Goal: Transaction & Acquisition: Book appointment/travel/reservation

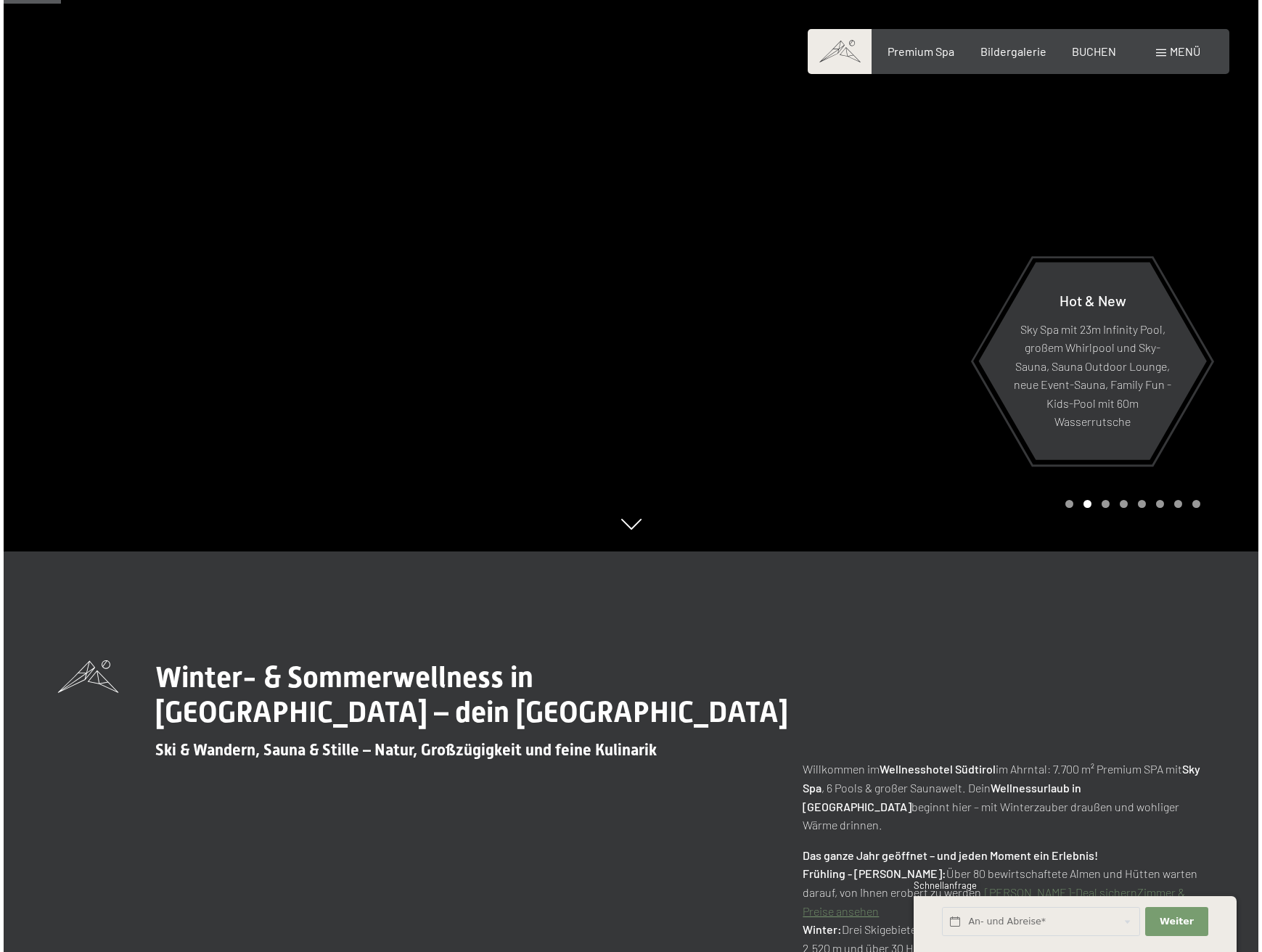
scroll to position [402, 0]
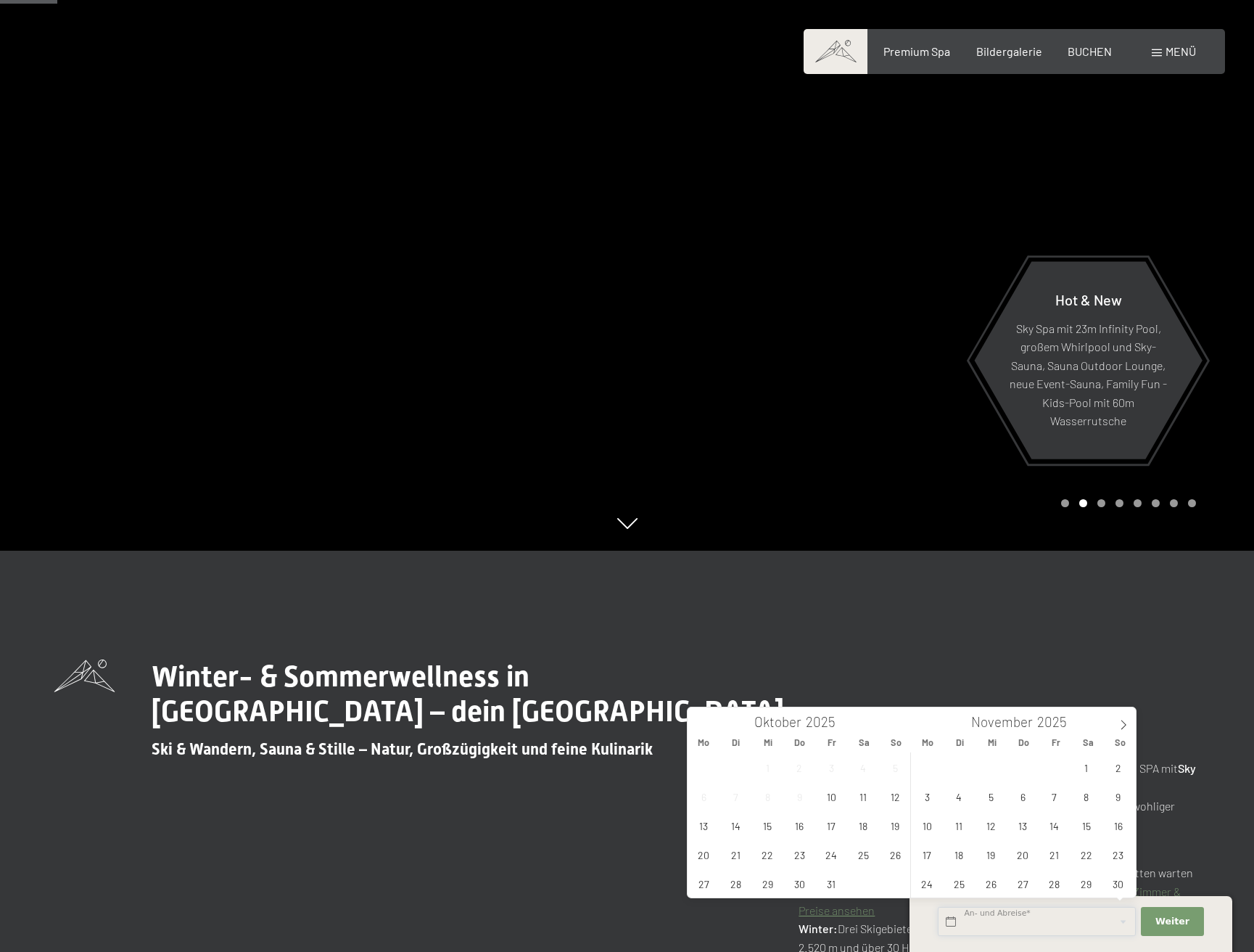
click at [980, 918] on input "text" at bounding box center [1037, 921] width 198 height 30
click at [859, 852] on span "25" at bounding box center [863, 854] width 28 height 28
click at [893, 851] on span "26" at bounding box center [895, 854] width 28 height 28
type input "Sa. 25.10.2025 - So. 26.10.2025"
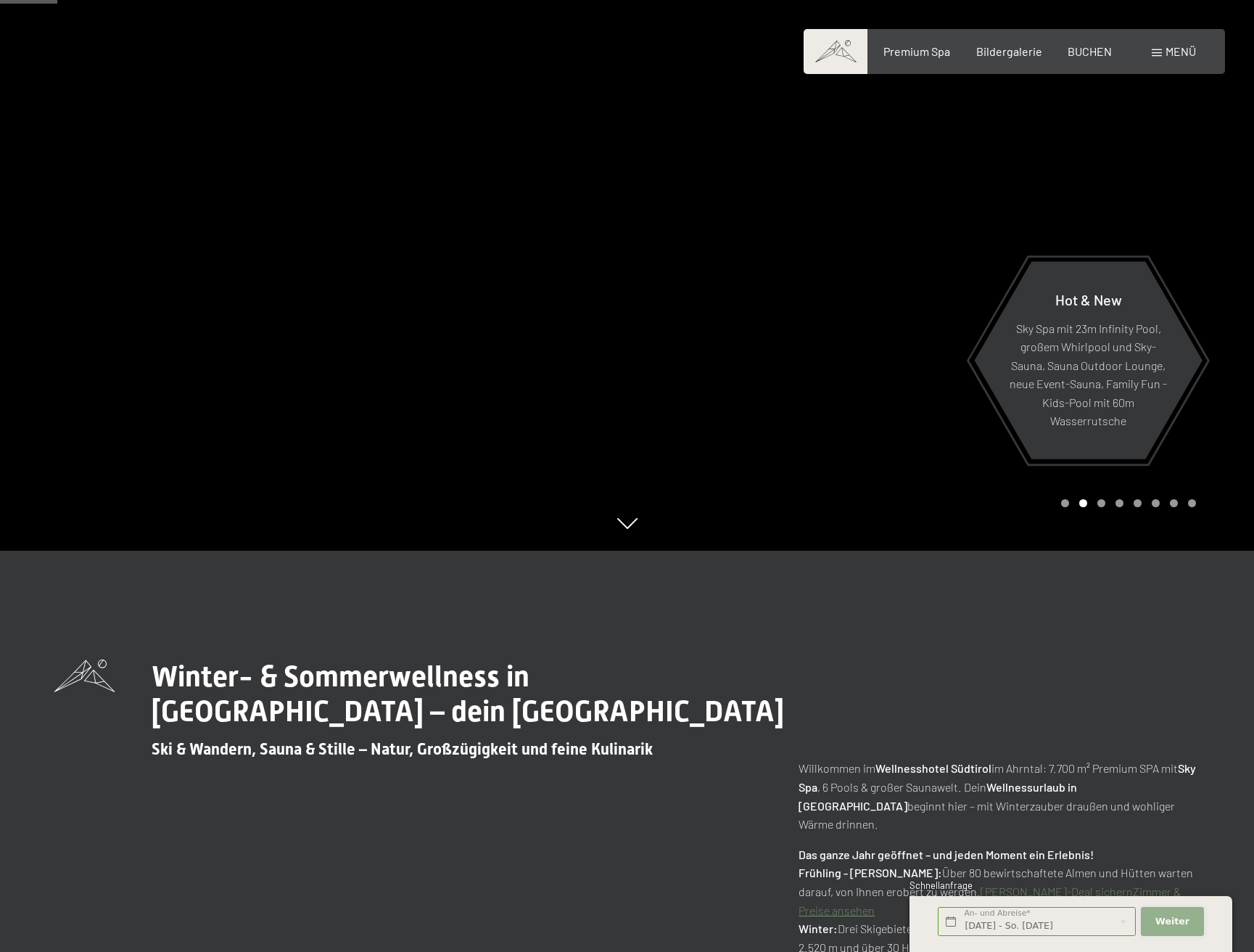
click at [1172, 921] on span "Weiter" at bounding box center [1172, 922] width 34 height 14
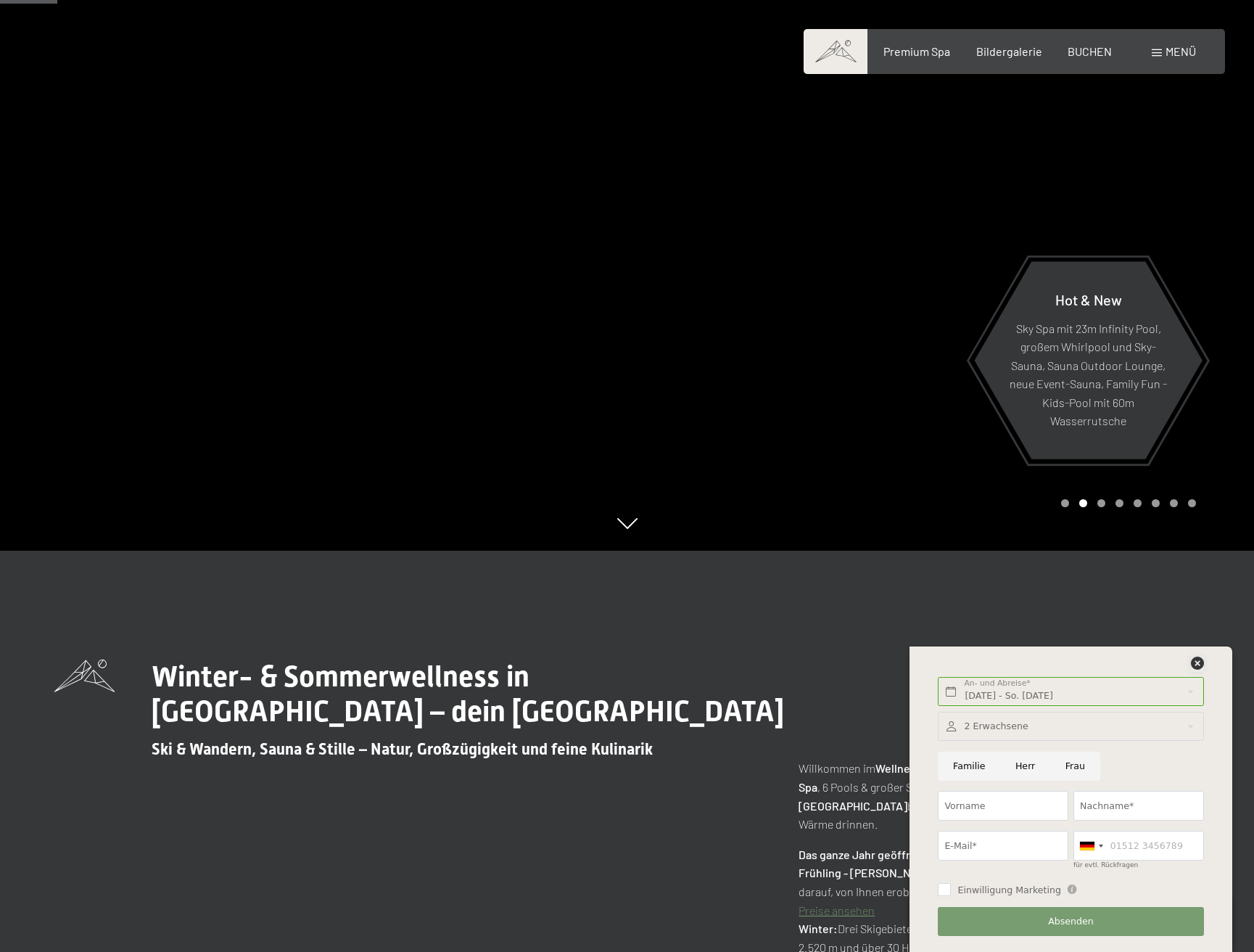
click at [1195, 661] on icon at bounding box center [1198, 663] width 14 height 14
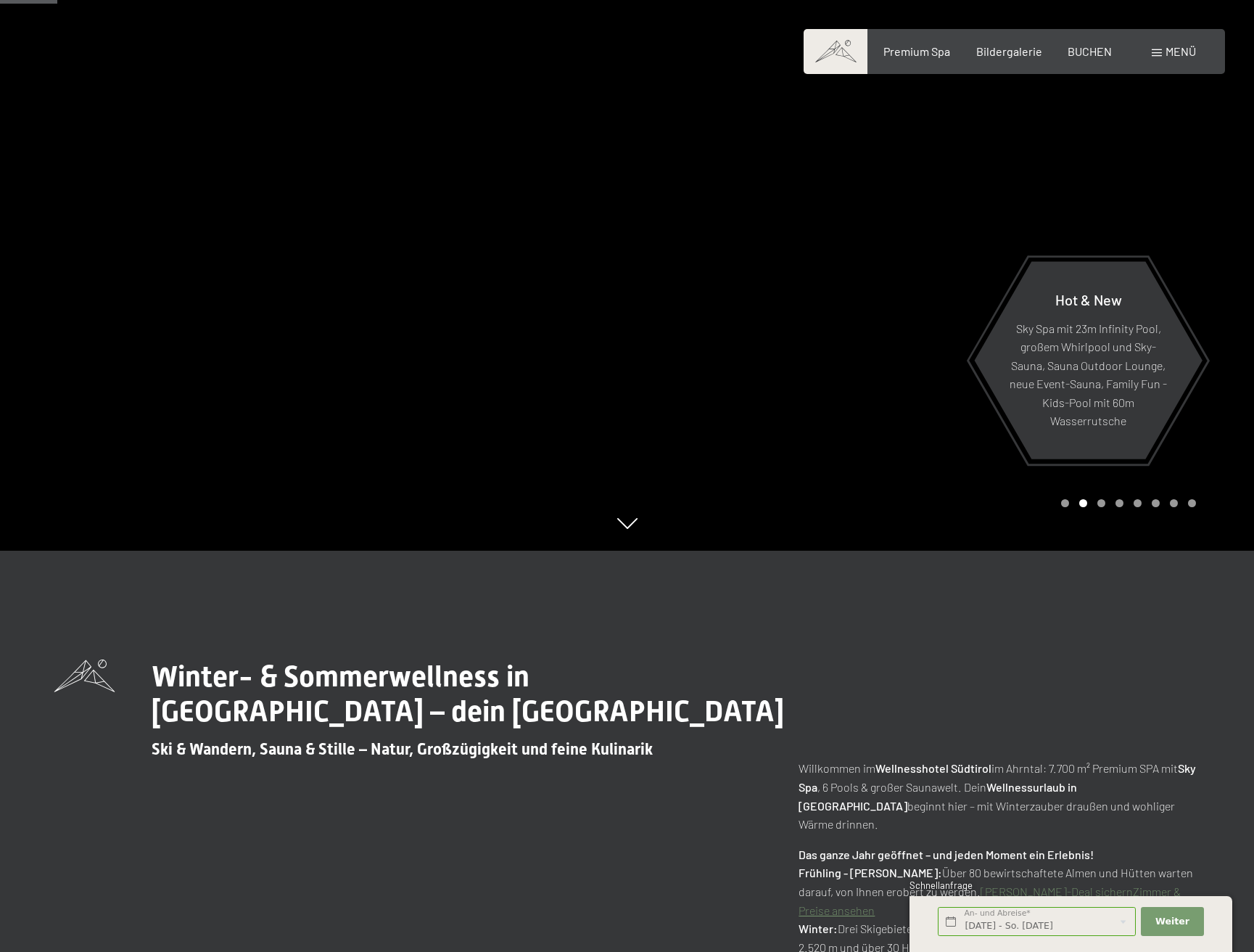
click at [1178, 50] on span "Menü" at bounding box center [1182, 51] width 31 height 14
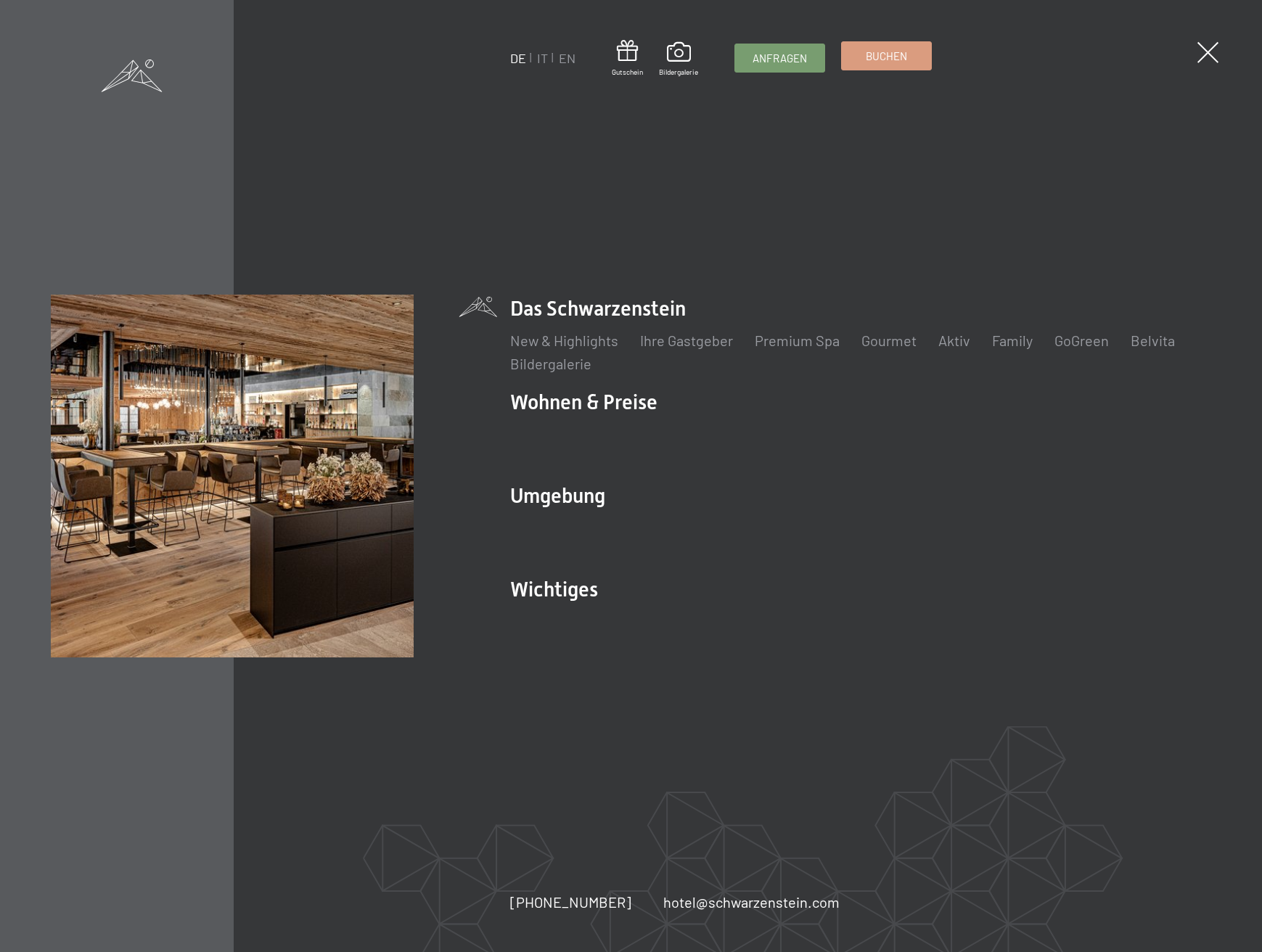
click at [891, 56] on span "Buchen" at bounding box center [885, 56] width 42 height 15
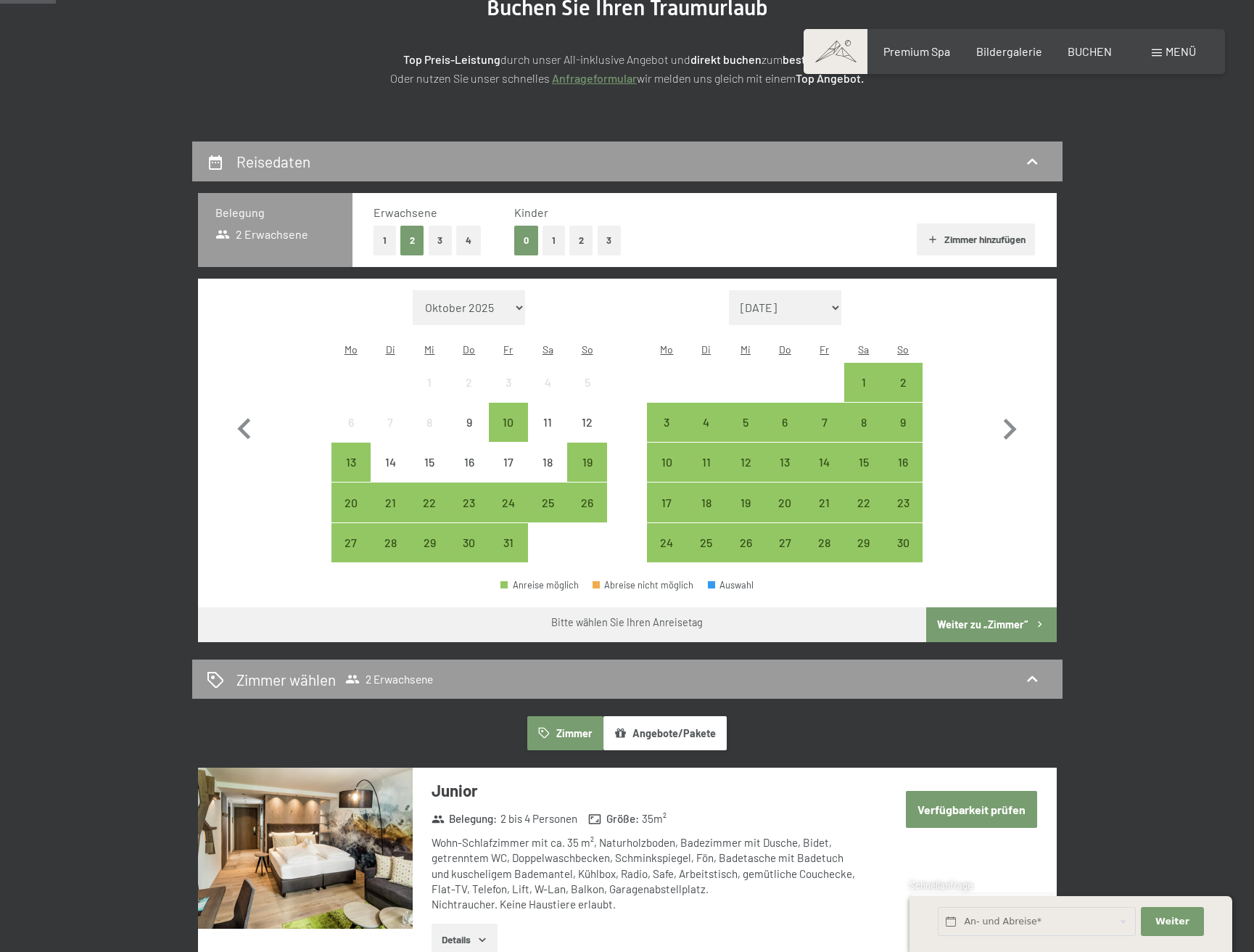
scroll to position [206, 0]
click at [544, 496] on div "25" at bounding box center [548, 515] width 37 height 37
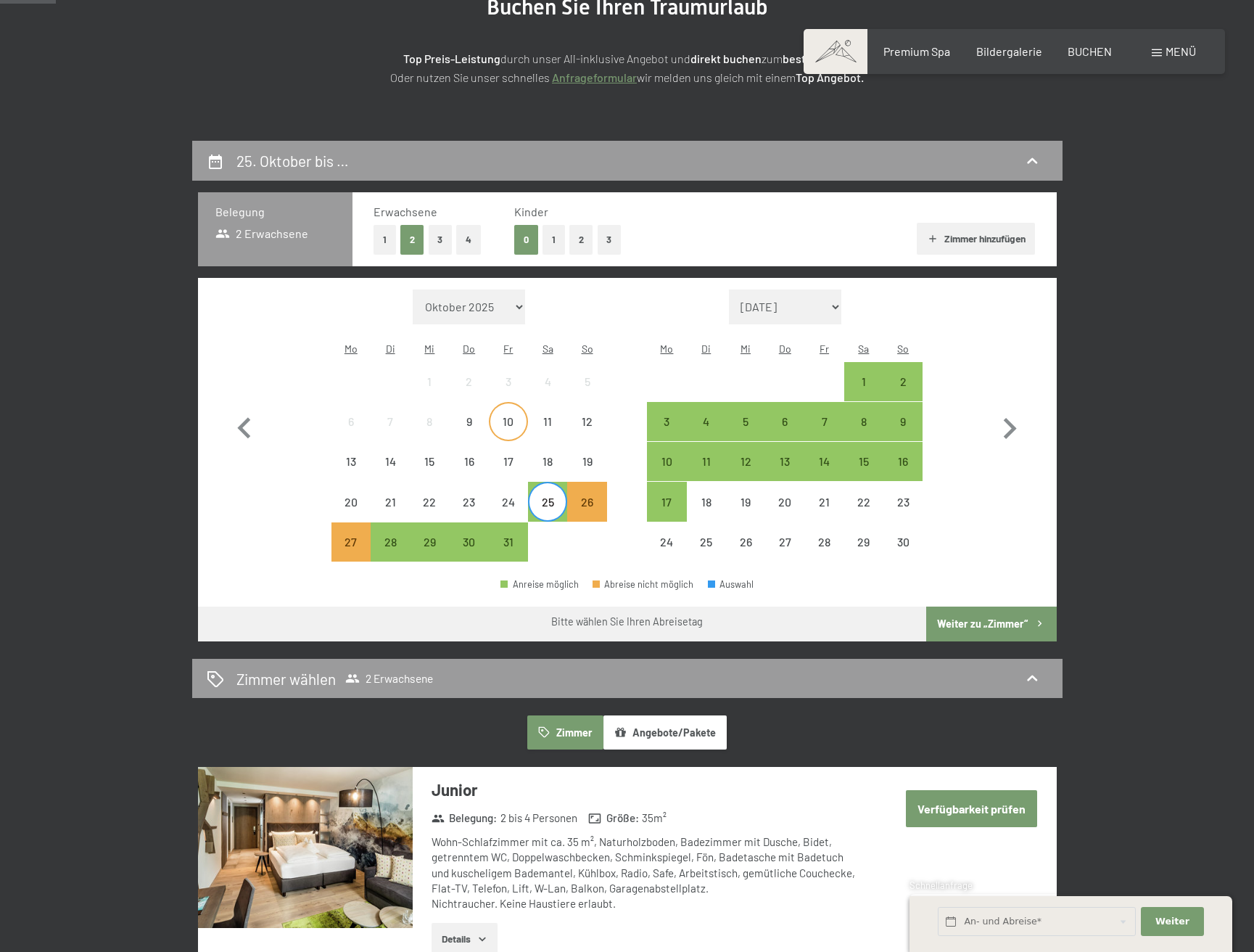
click at [505, 416] on div "10" at bounding box center [509, 434] width 37 height 37
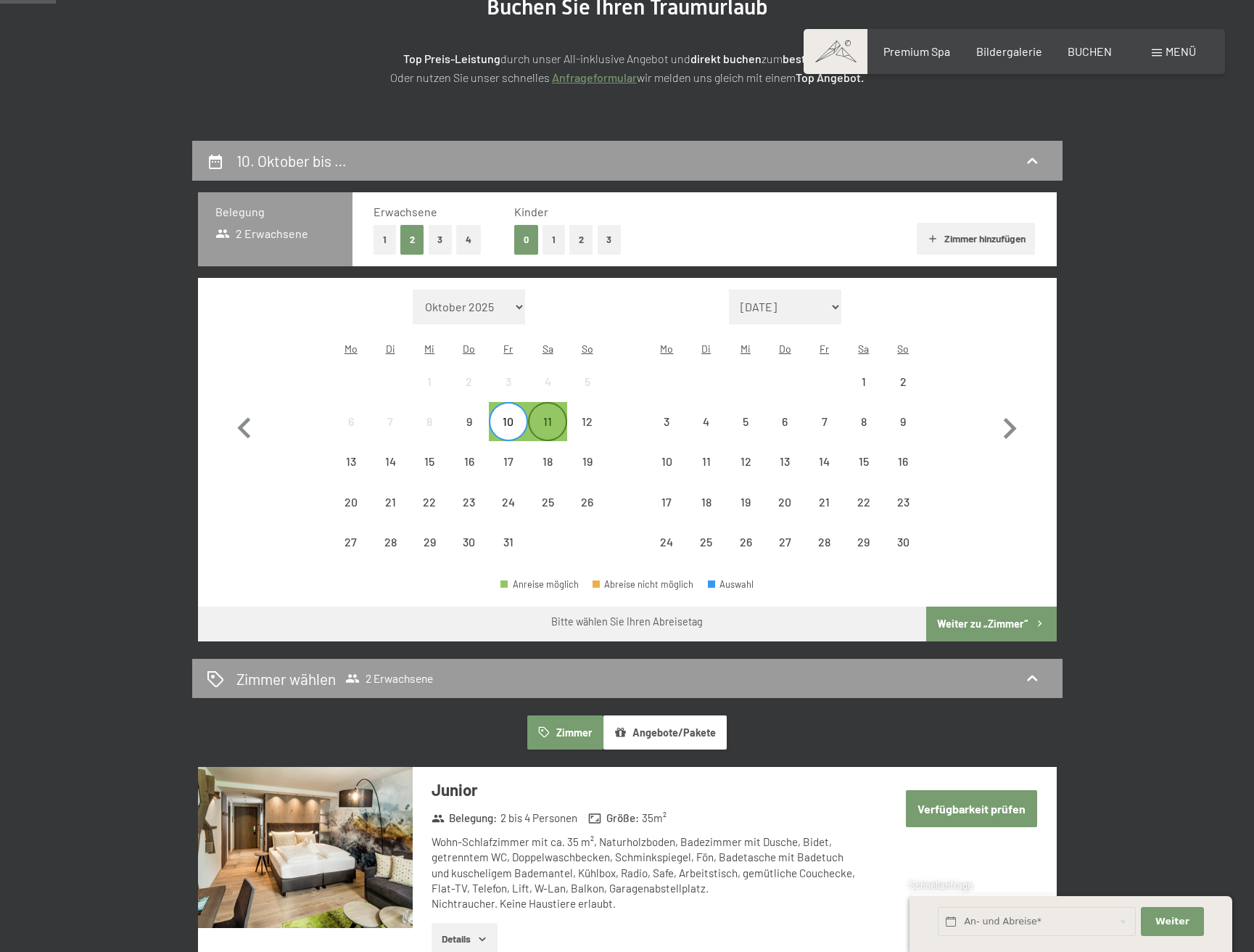
click at [543, 416] on div "11" at bounding box center [548, 434] width 37 height 37
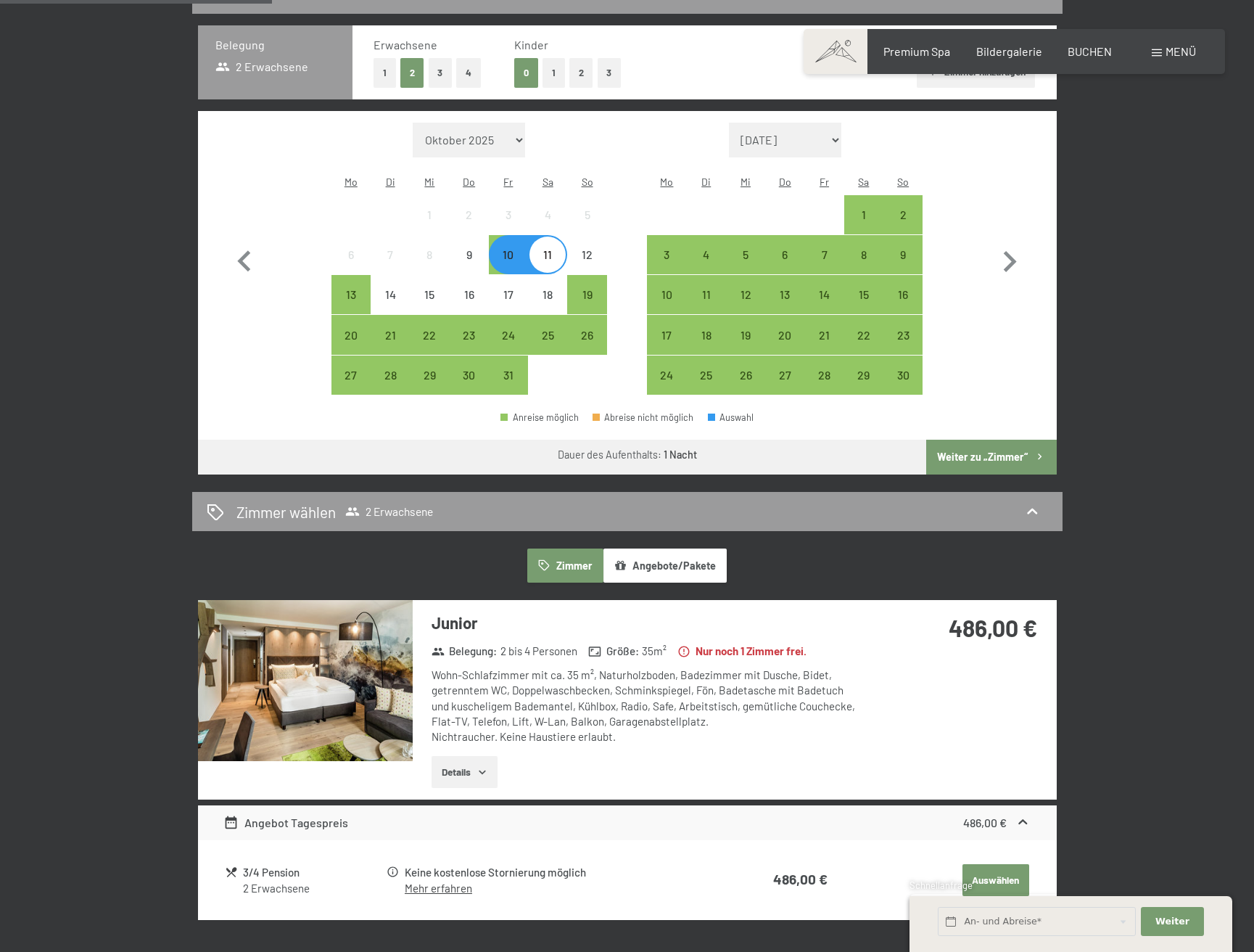
scroll to position [346, 0]
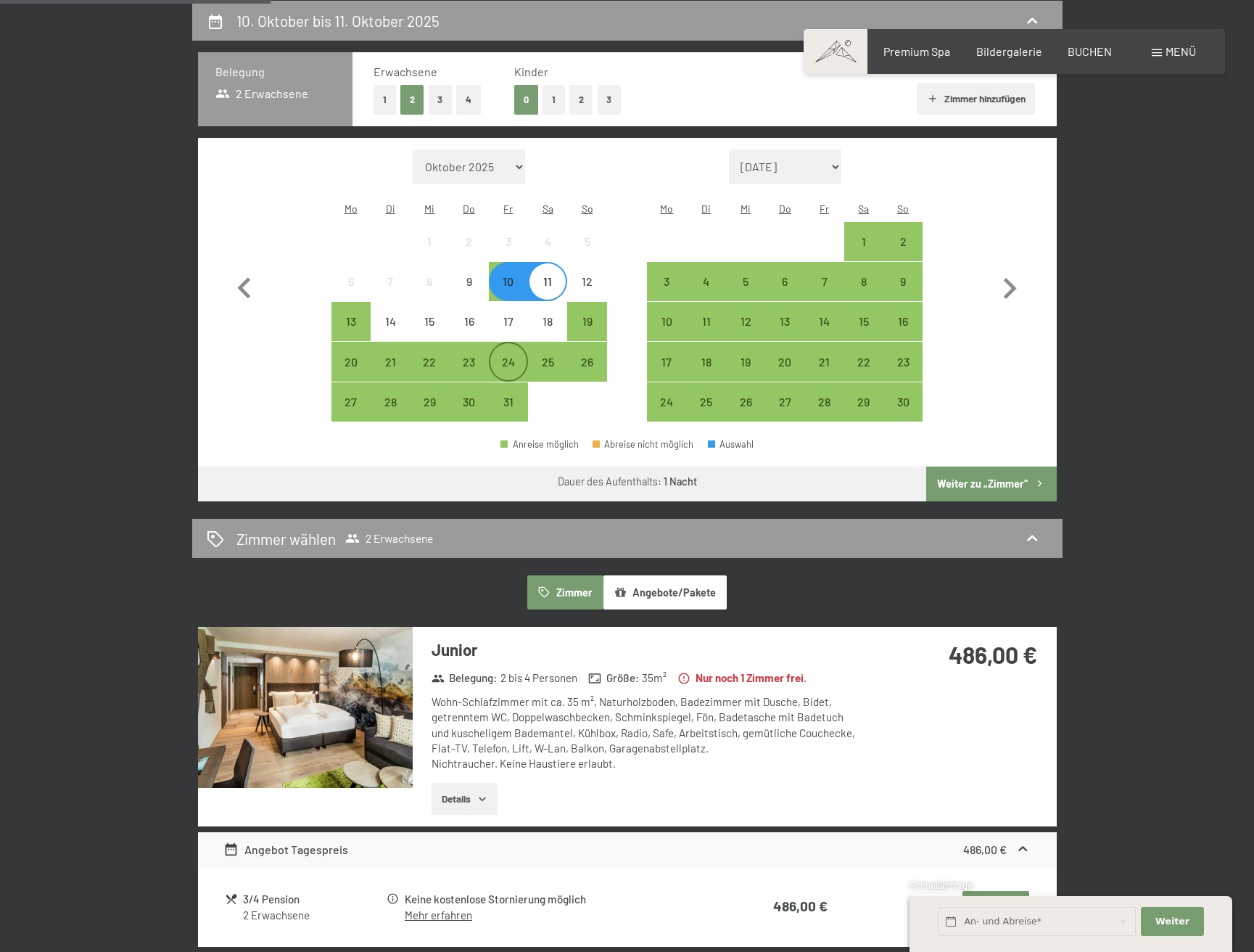
click at [506, 356] on div "24" at bounding box center [509, 375] width 37 height 37
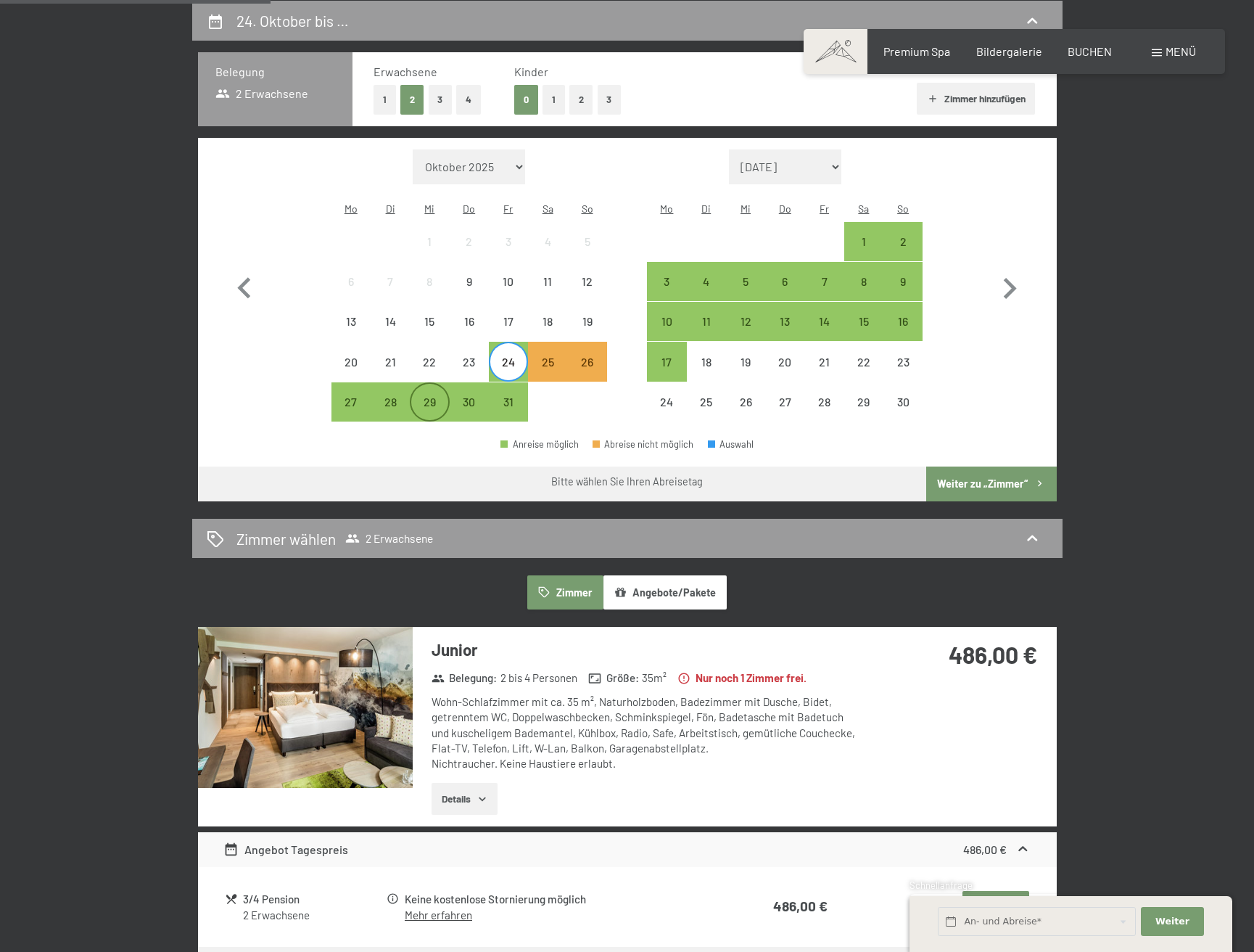
click at [430, 396] on div "29" at bounding box center [430, 414] width 37 height 37
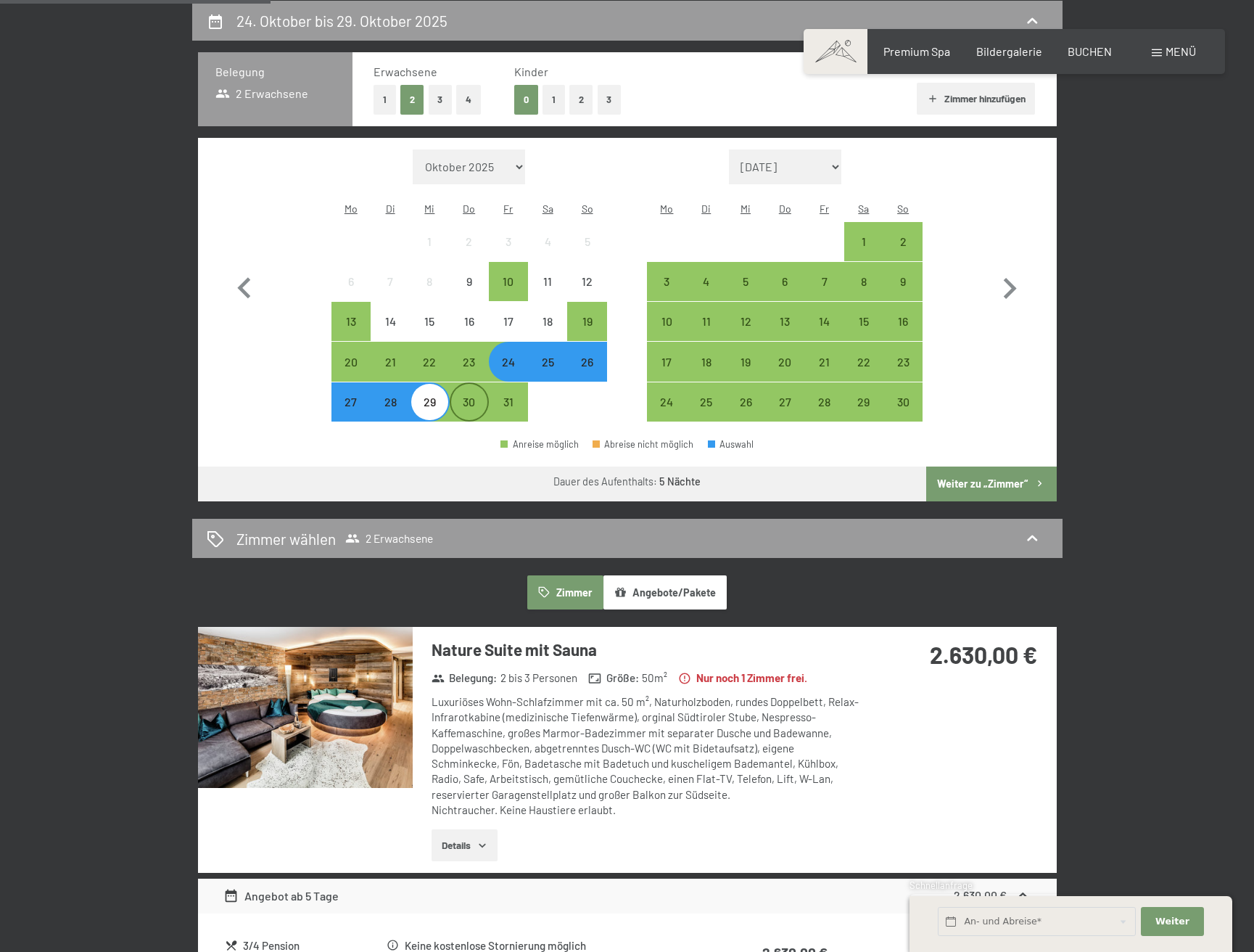
click at [466, 396] on div "30" at bounding box center [469, 414] width 37 height 37
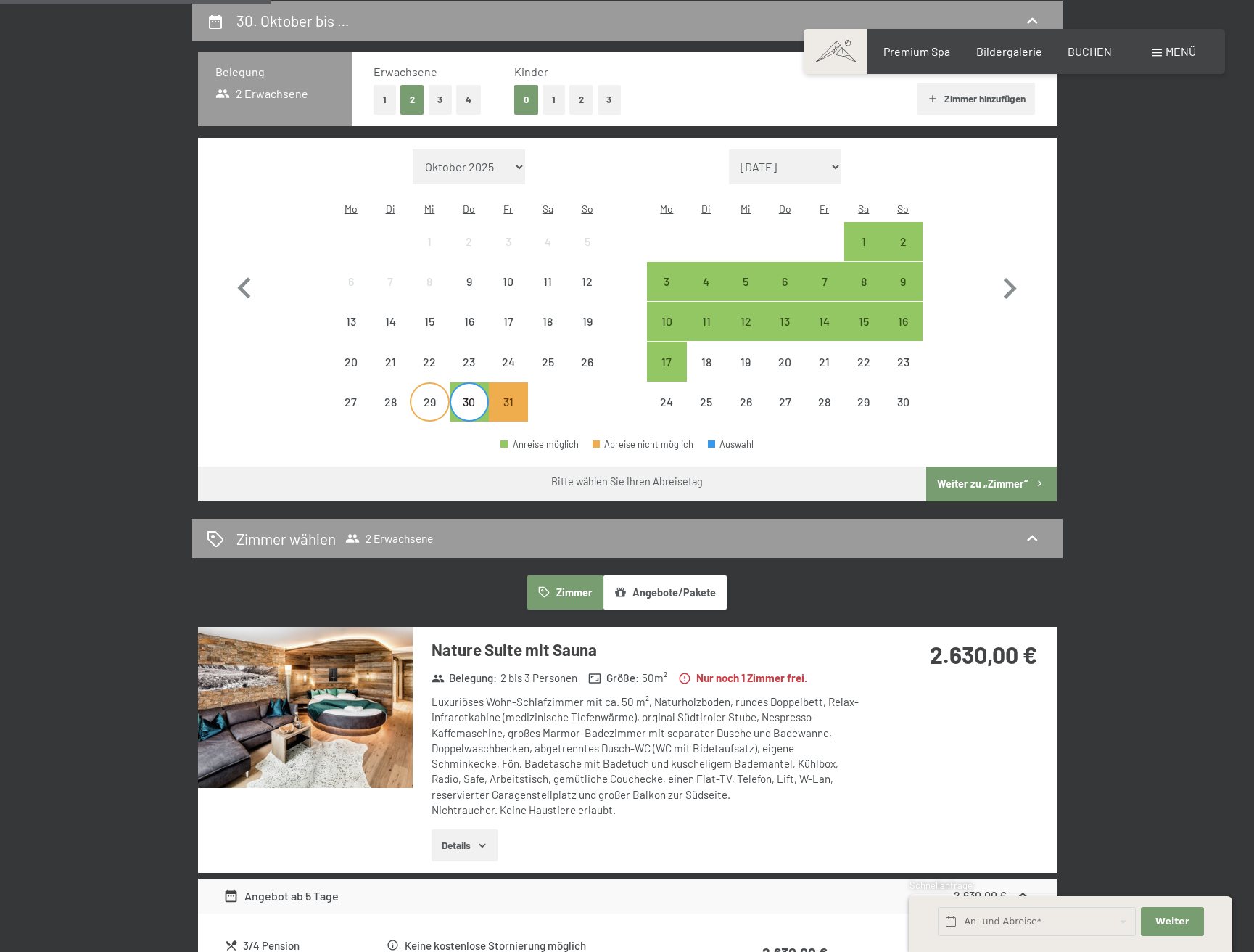
click at [432, 396] on div "29" at bounding box center [430, 414] width 37 height 37
click at [470, 396] on div "30" at bounding box center [469, 414] width 37 height 37
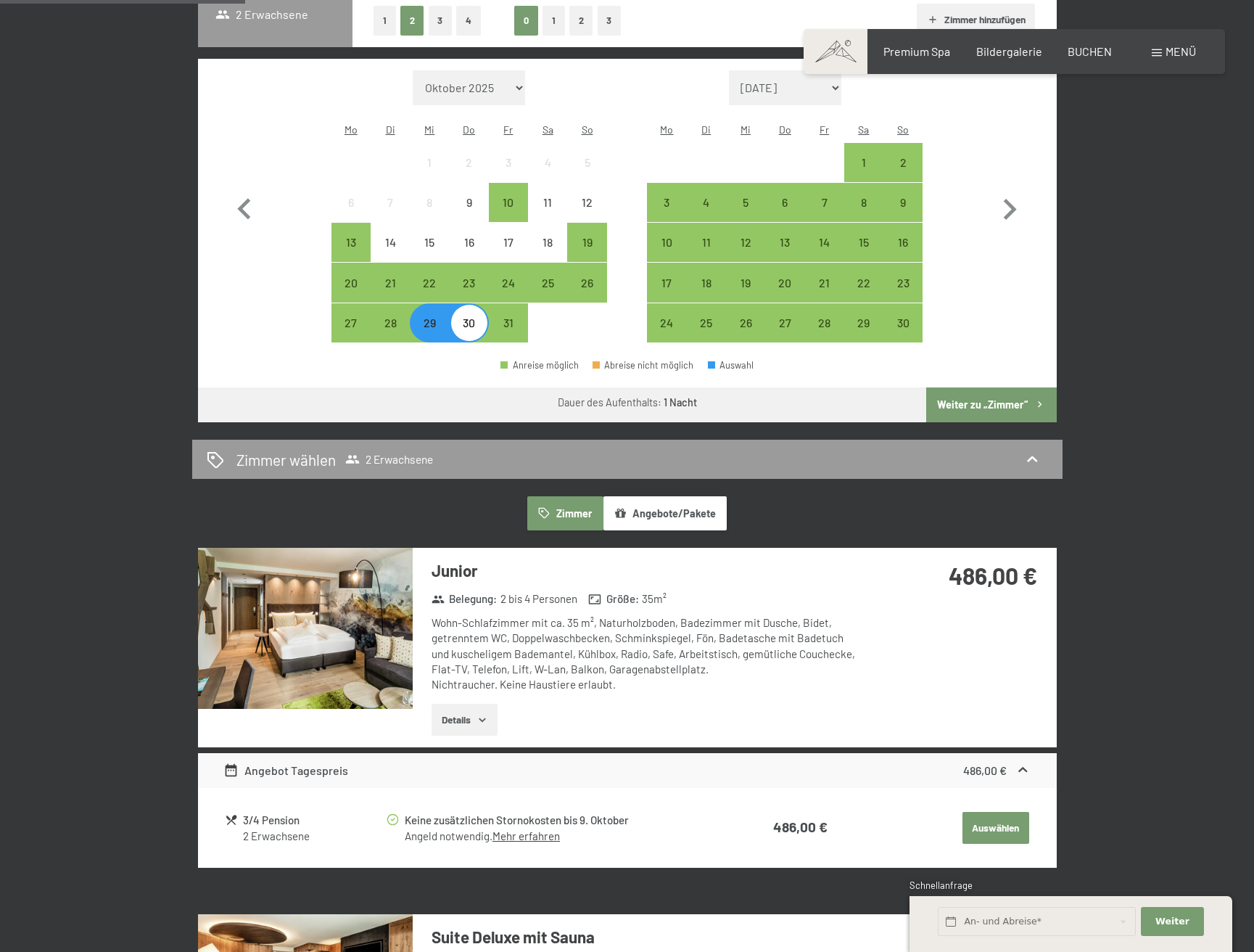
scroll to position [386, 0]
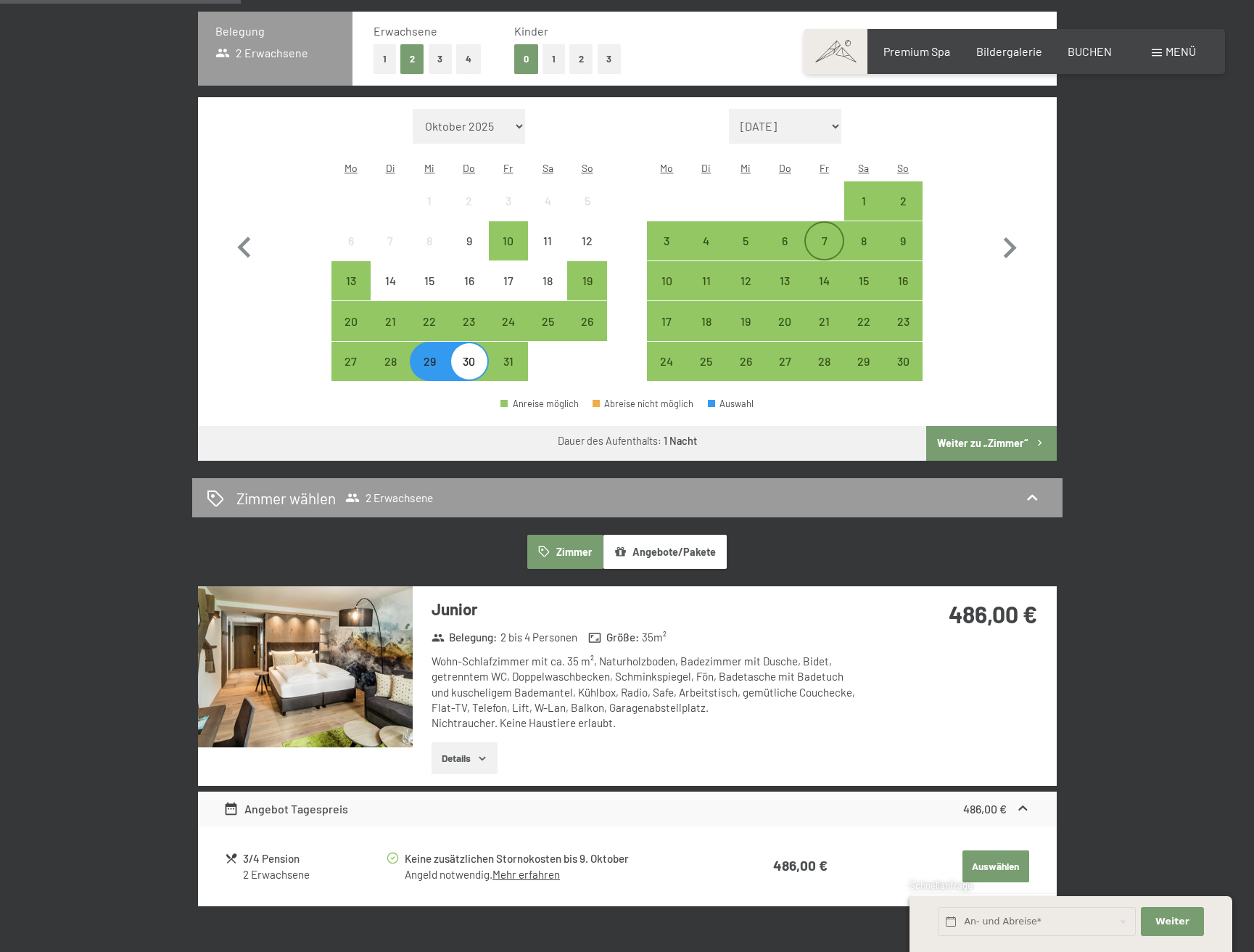
click at [823, 235] on div "7" at bounding box center [824, 253] width 37 height 37
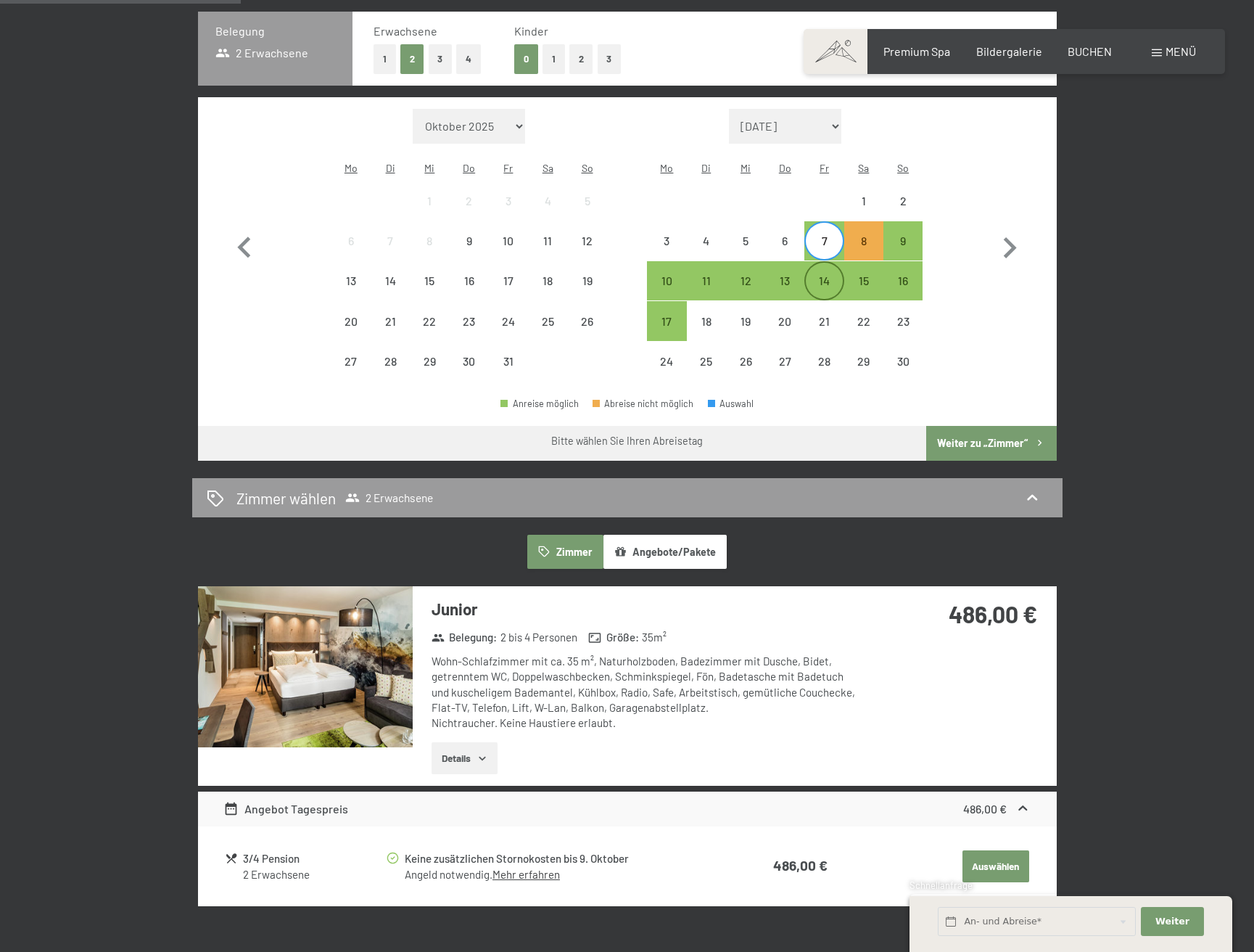
click at [823, 275] on div "14" at bounding box center [824, 294] width 37 height 37
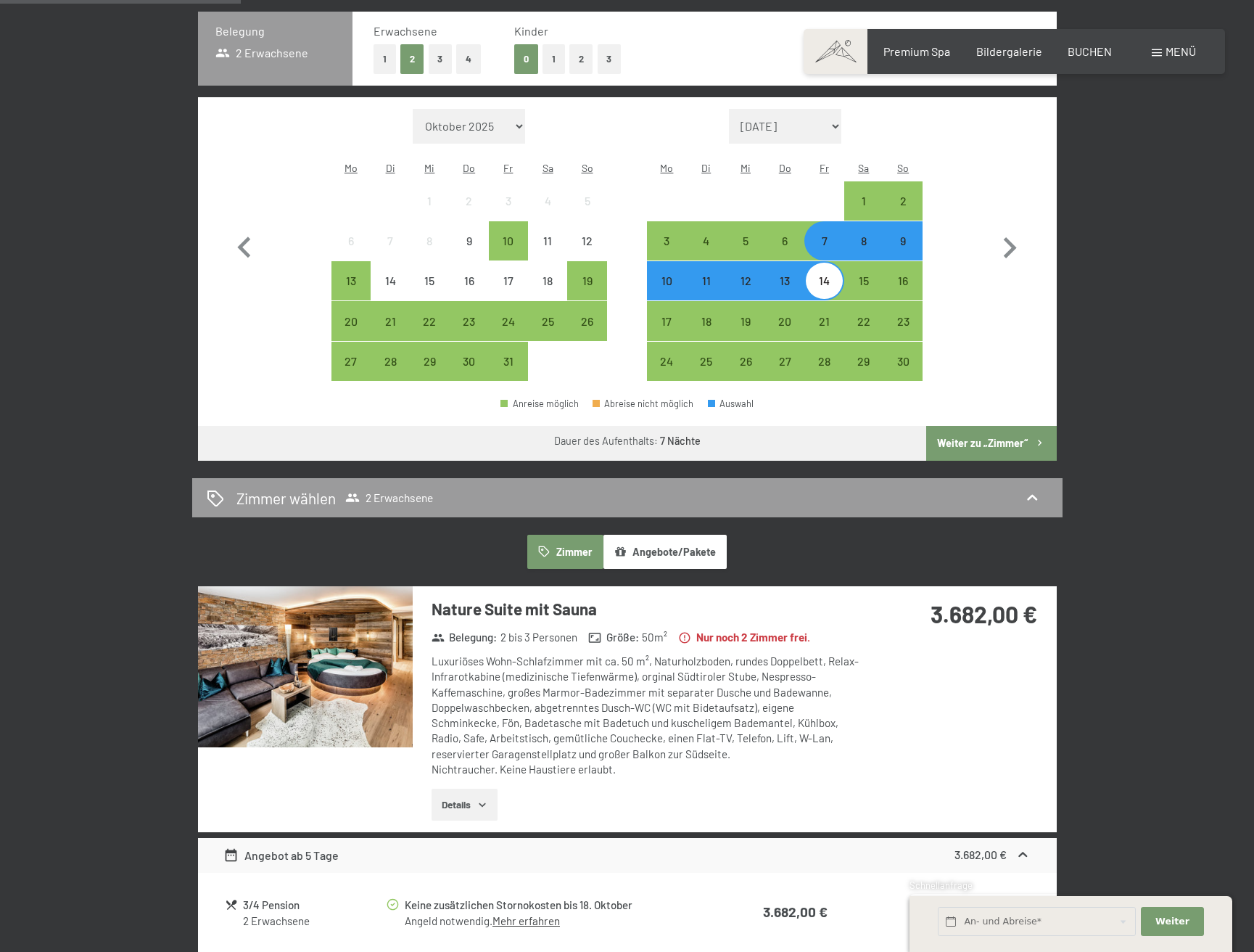
click at [823, 275] on div "14" at bounding box center [824, 294] width 37 height 37
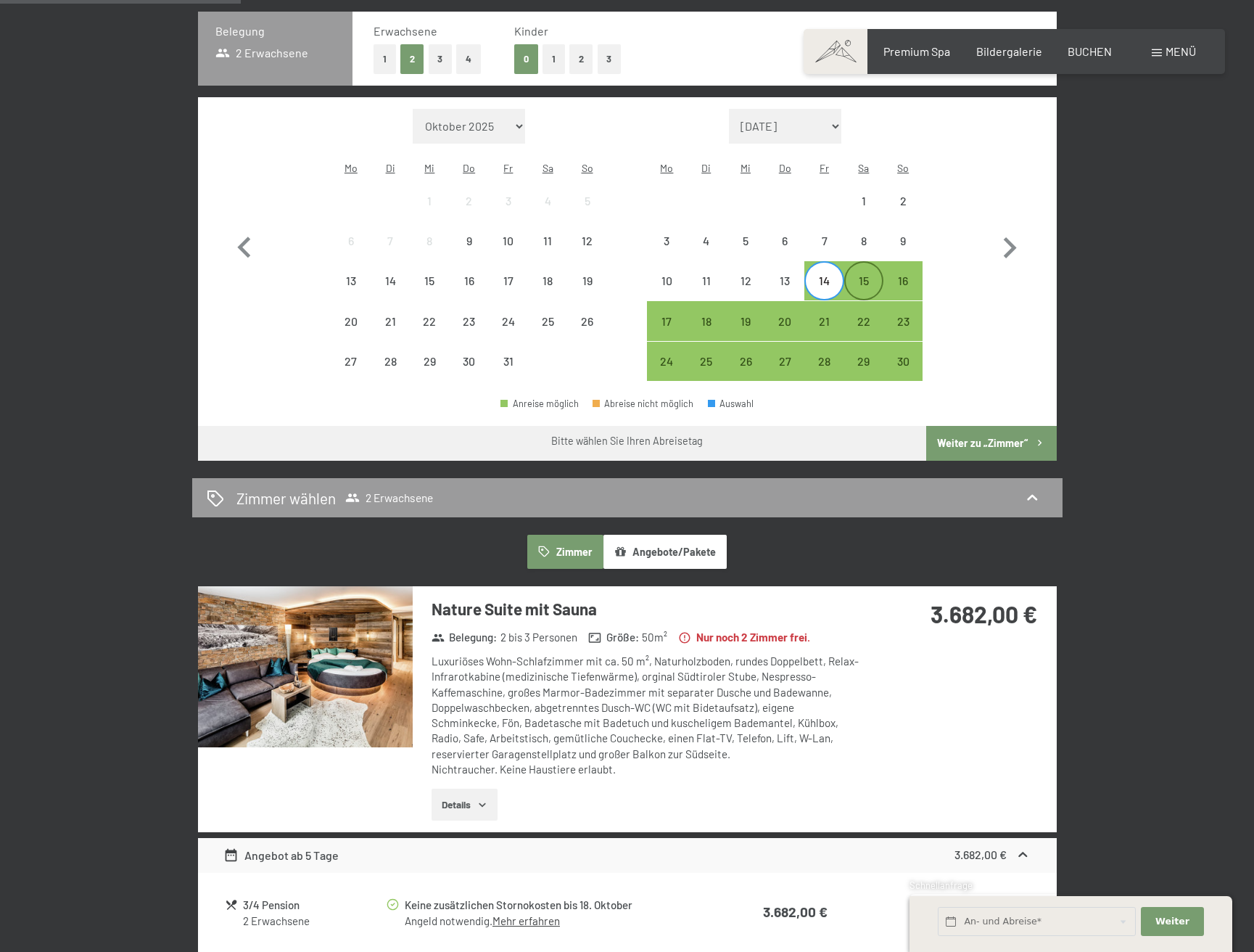
click at [863, 275] on div "15" at bounding box center [864, 294] width 37 height 37
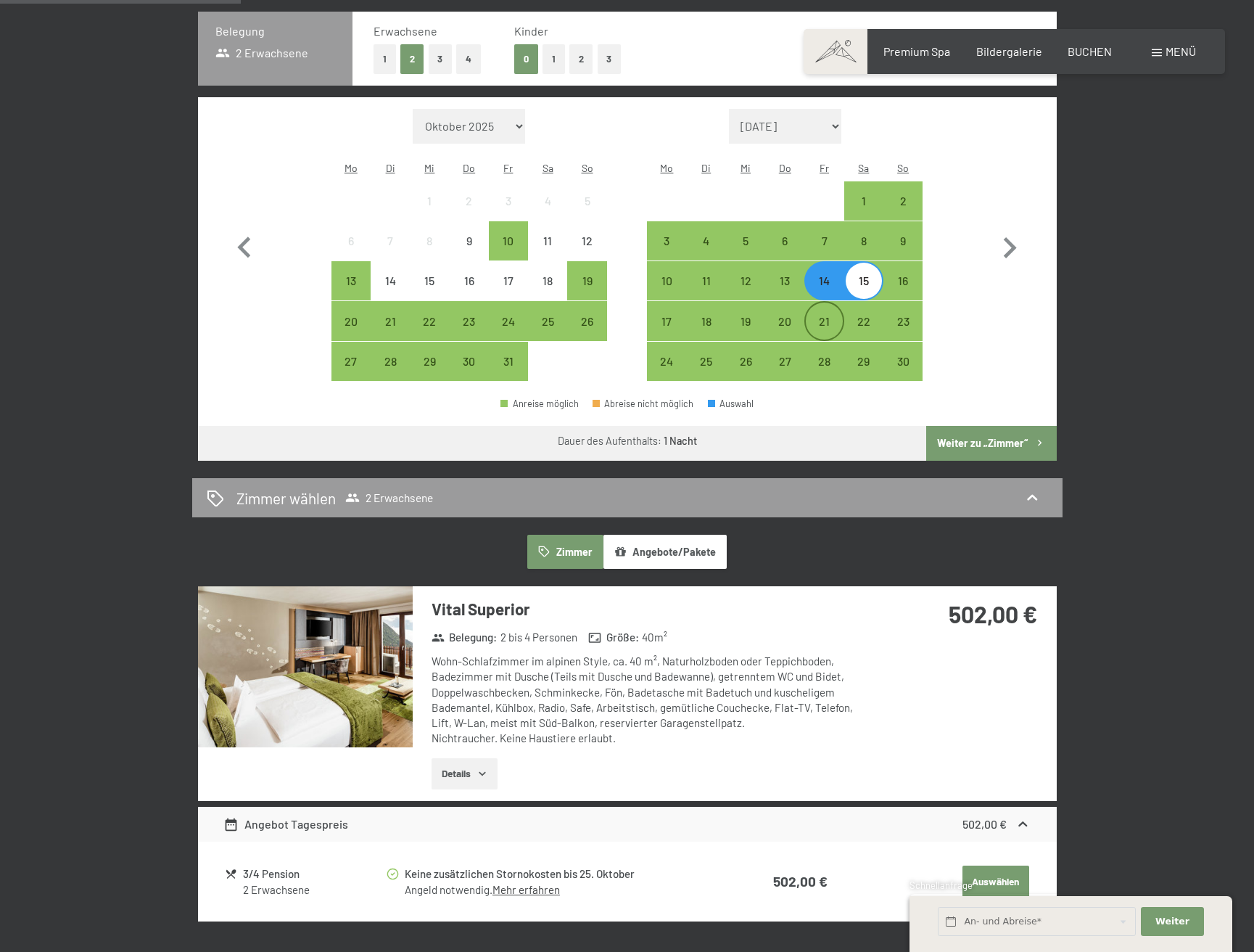
click at [822, 316] on div "21" at bounding box center [824, 334] width 37 height 37
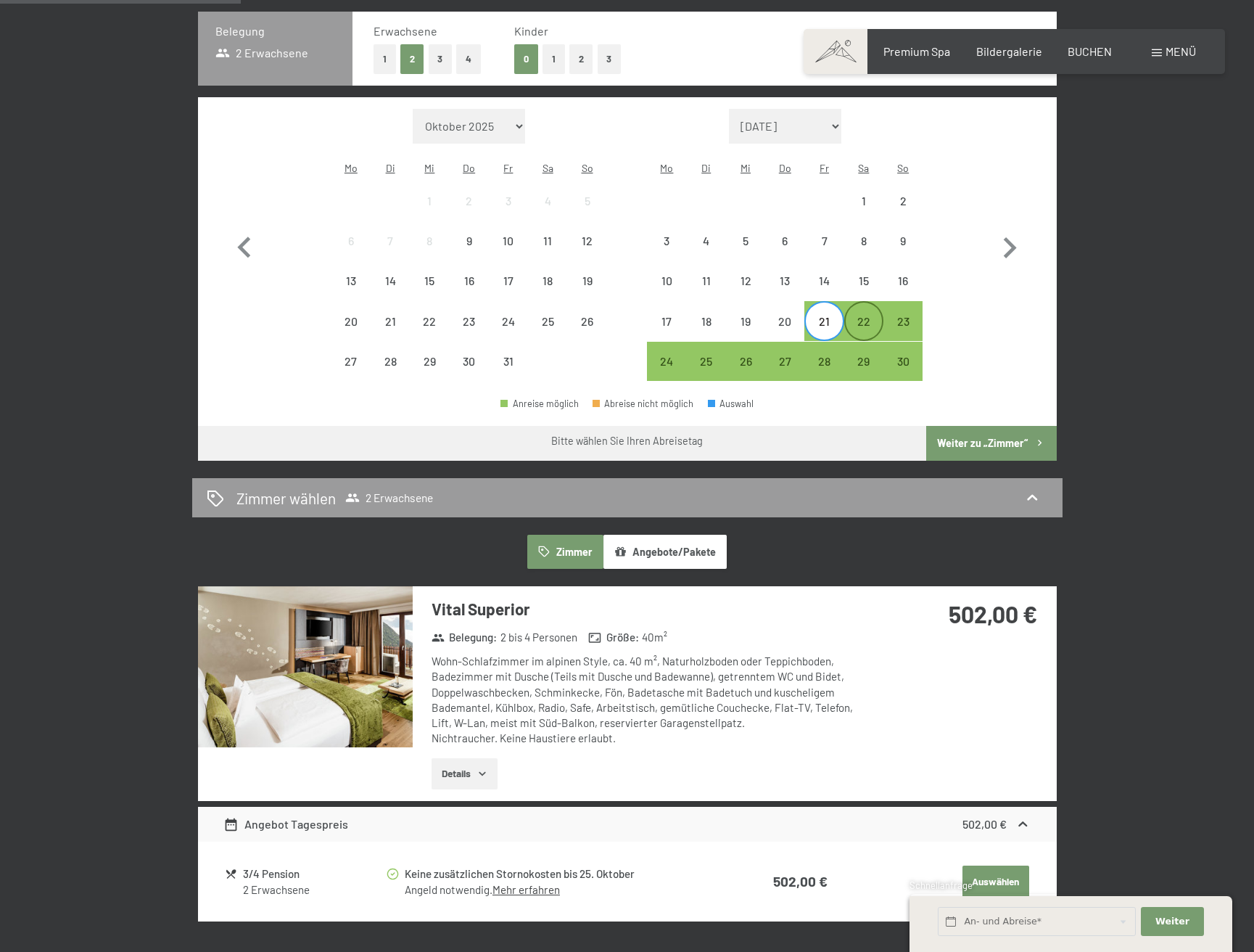
click at [868, 316] on div "22" at bounding box center [864, 334] width 37 height 37
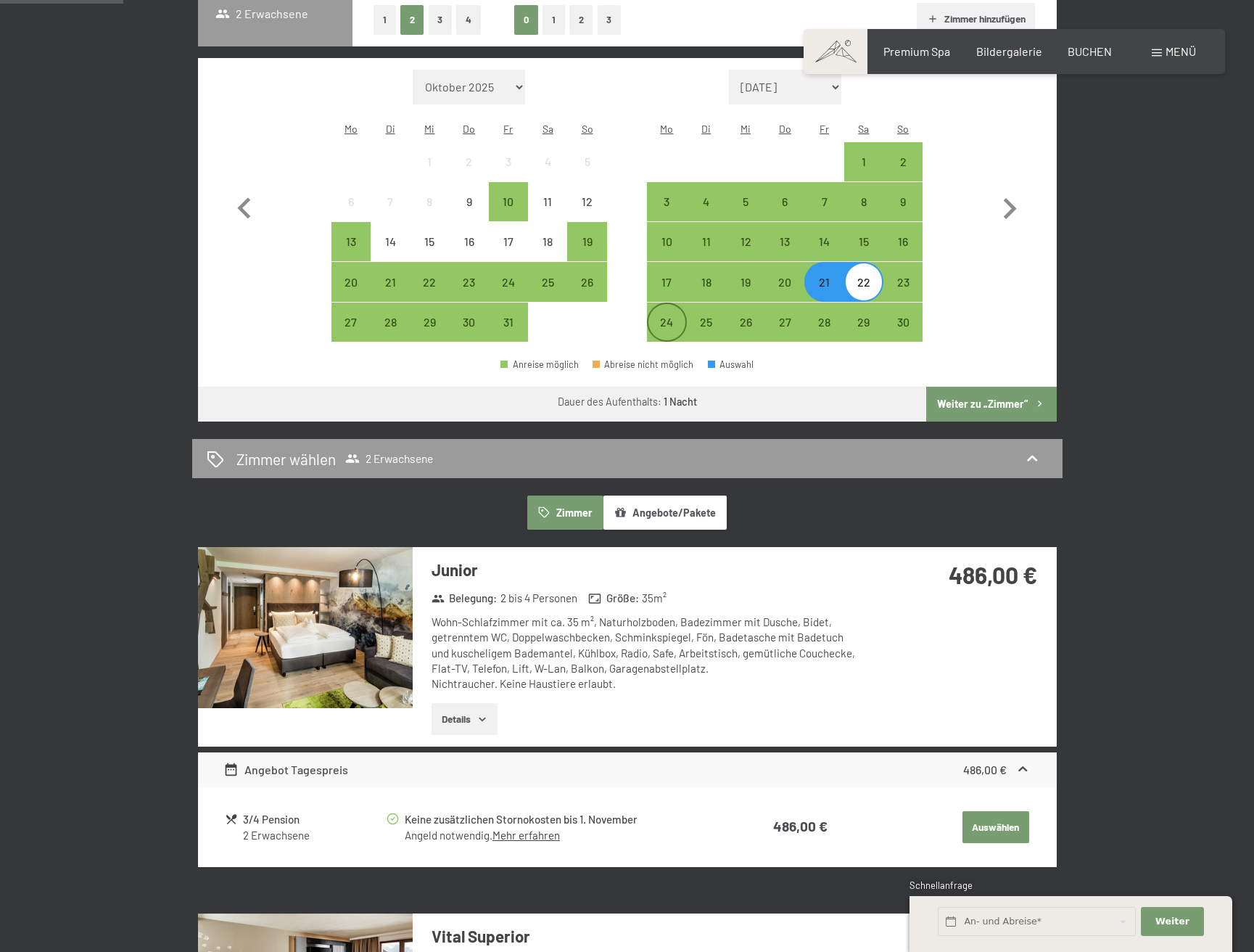
scroll to position [458, 0]
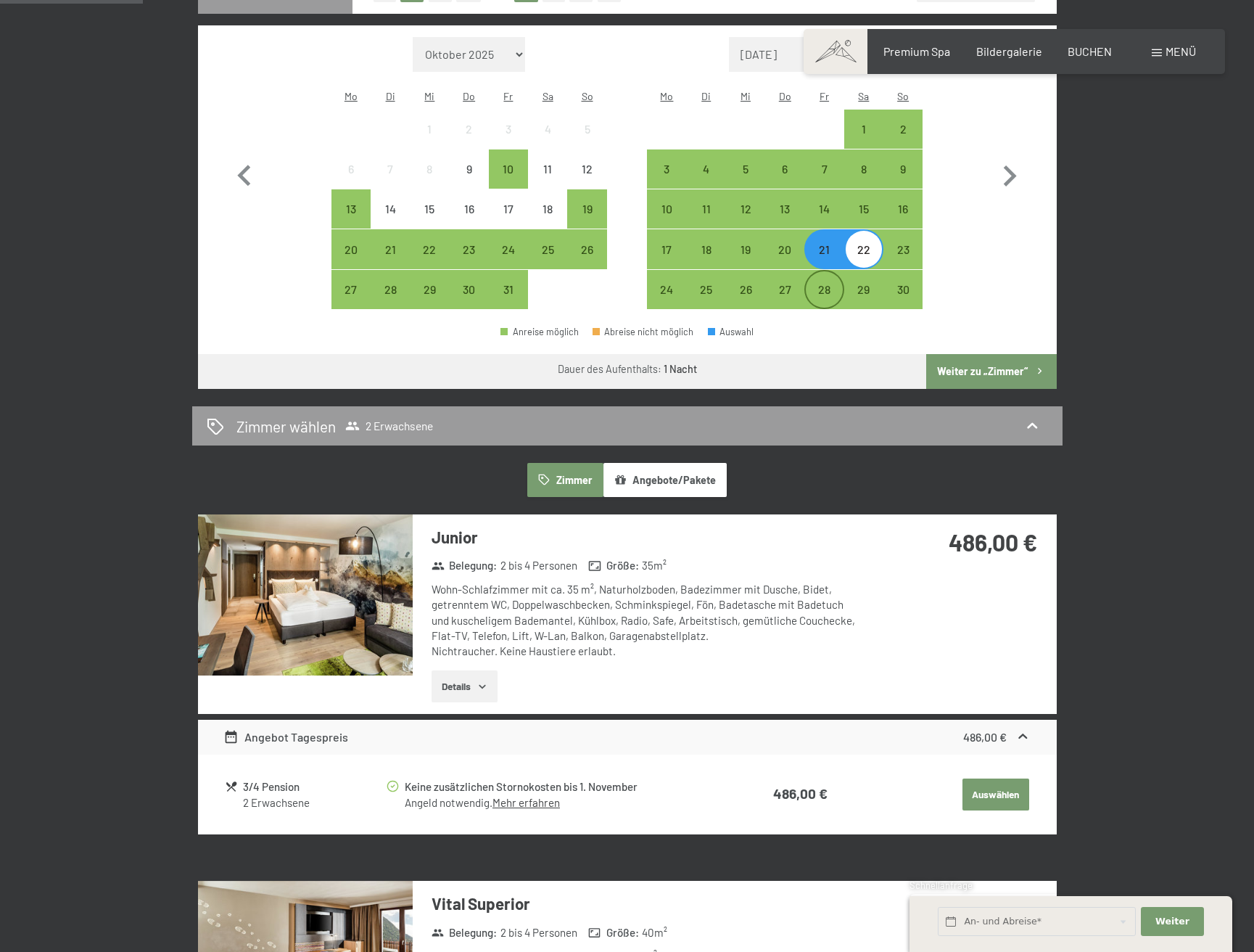
click at [828, 284] on div "28" at bounding box center [824, 302] width 37 height 37
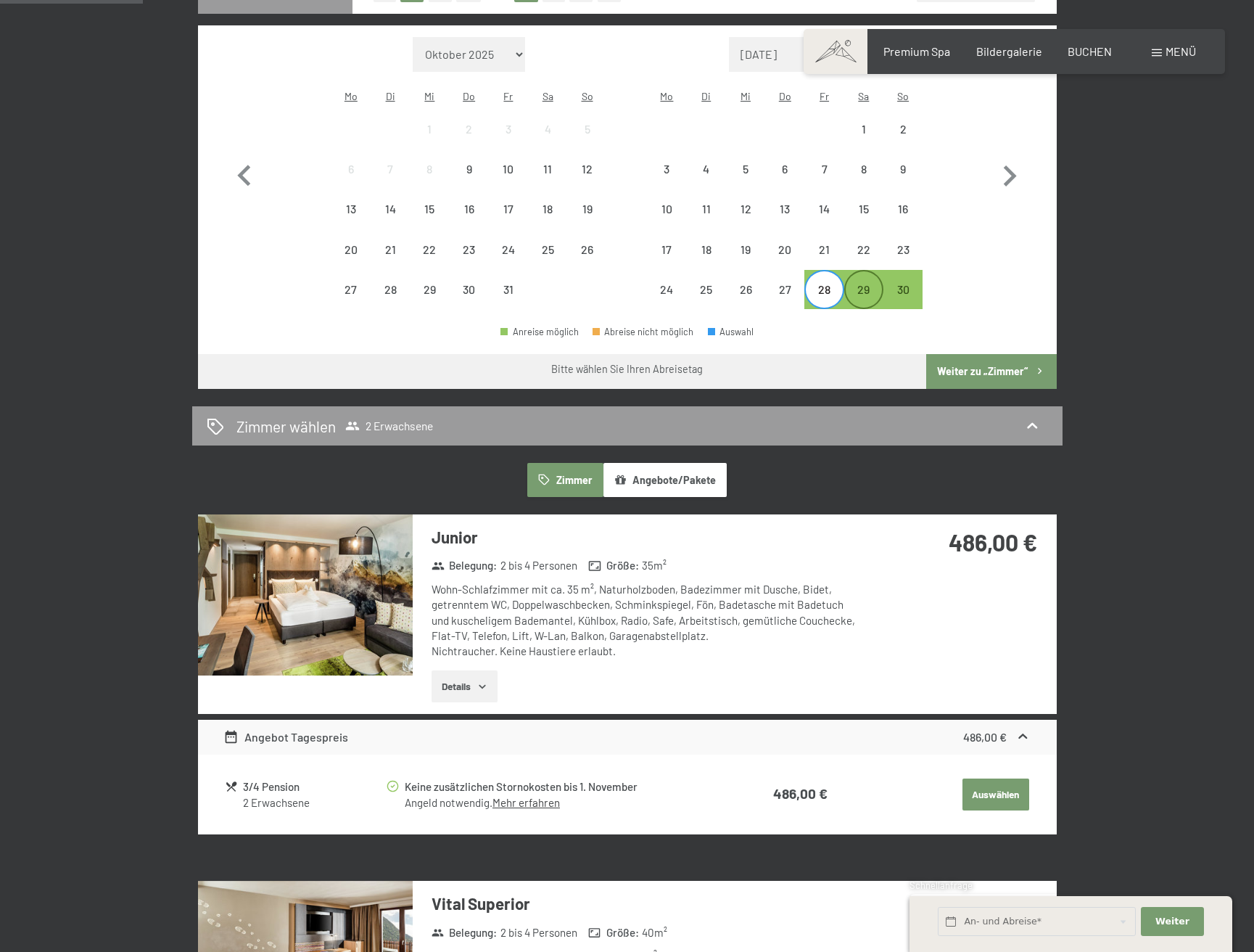
click at [865, 284] on div "29" at bounding box center [864, 302] width 37 height 37
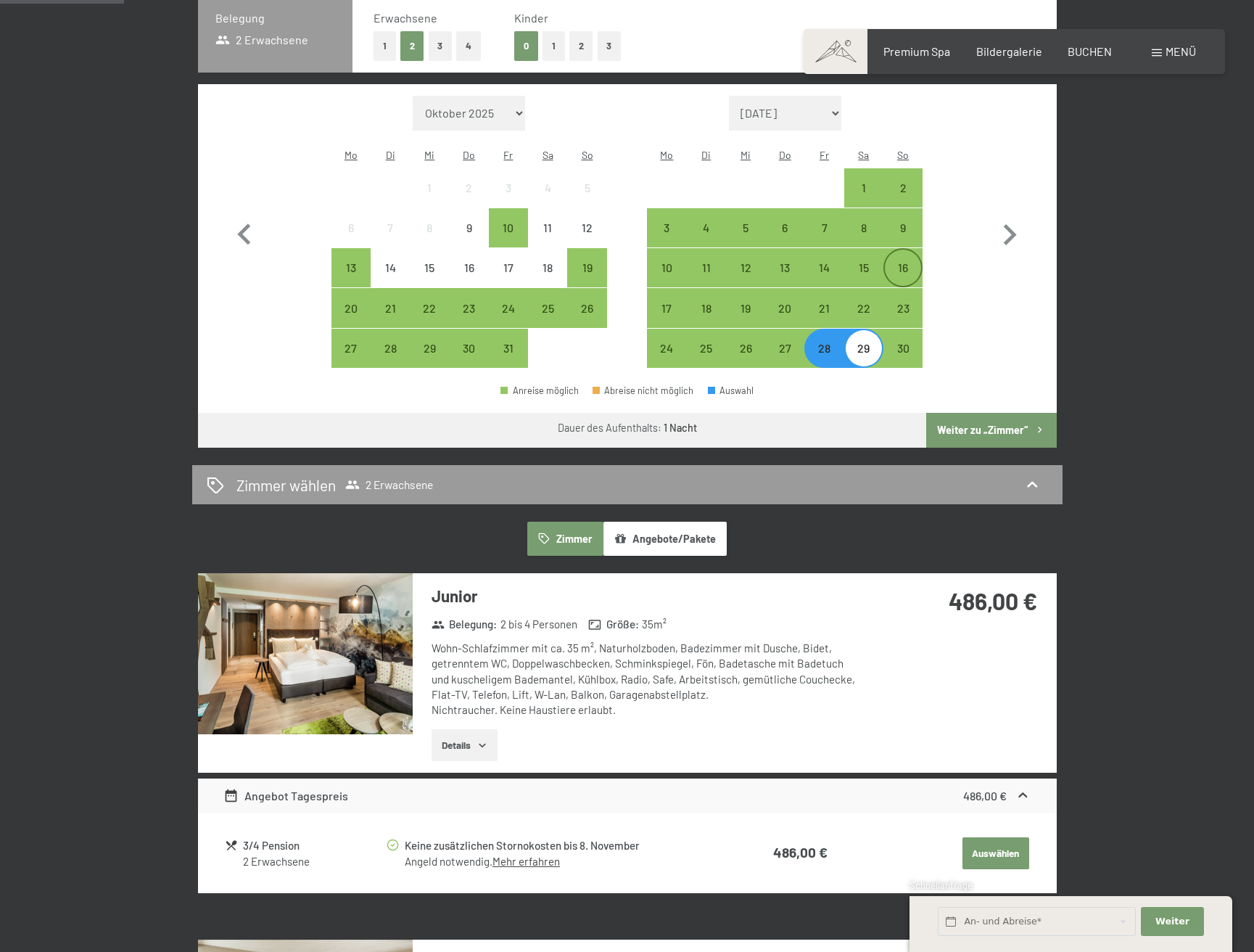
scroll to position [398, 0]
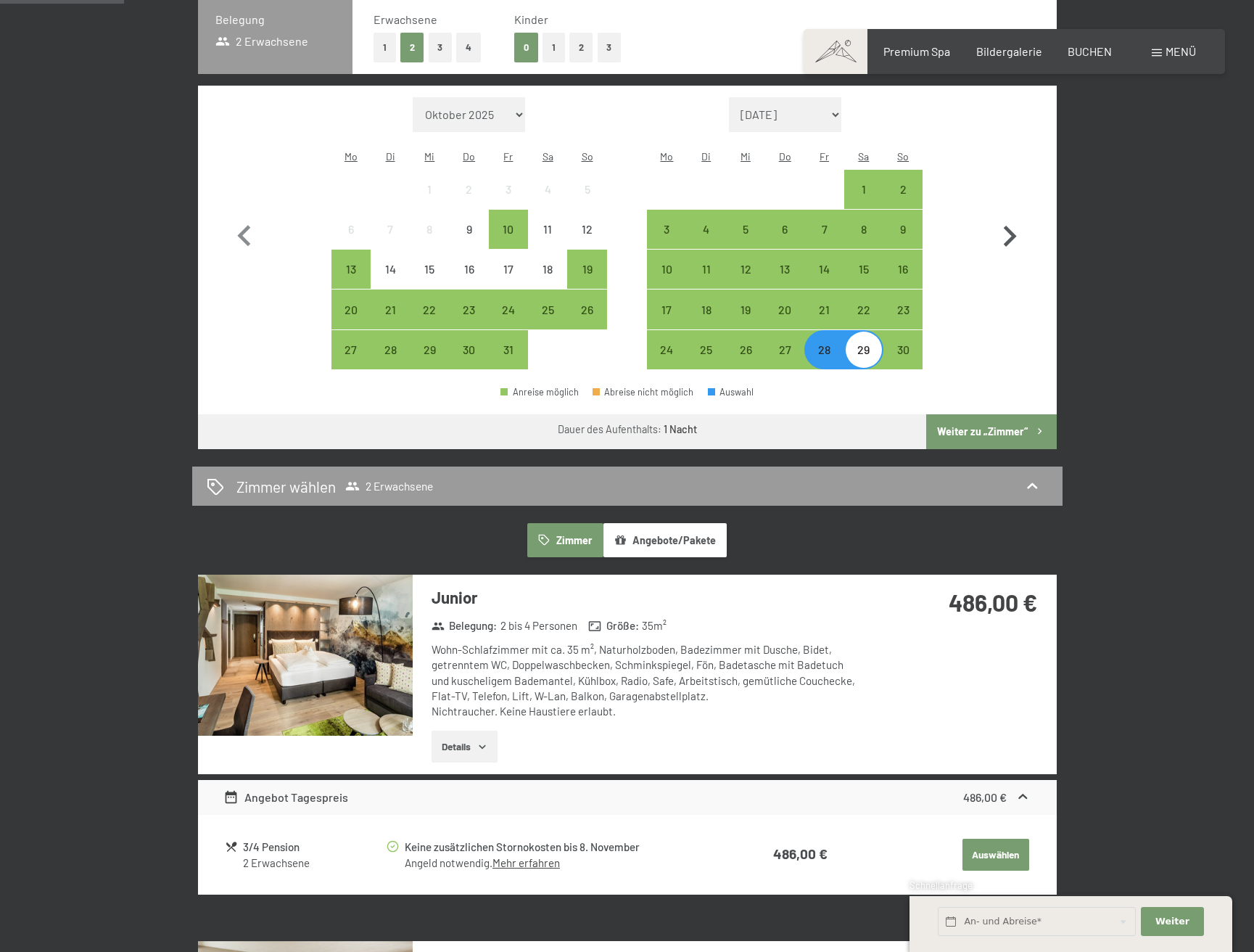
click at [1007, 226] on icon "button" at bounding box center [1011, 237] width 14 height 21
select select "2025-11-01"
select select "2025-12-01"
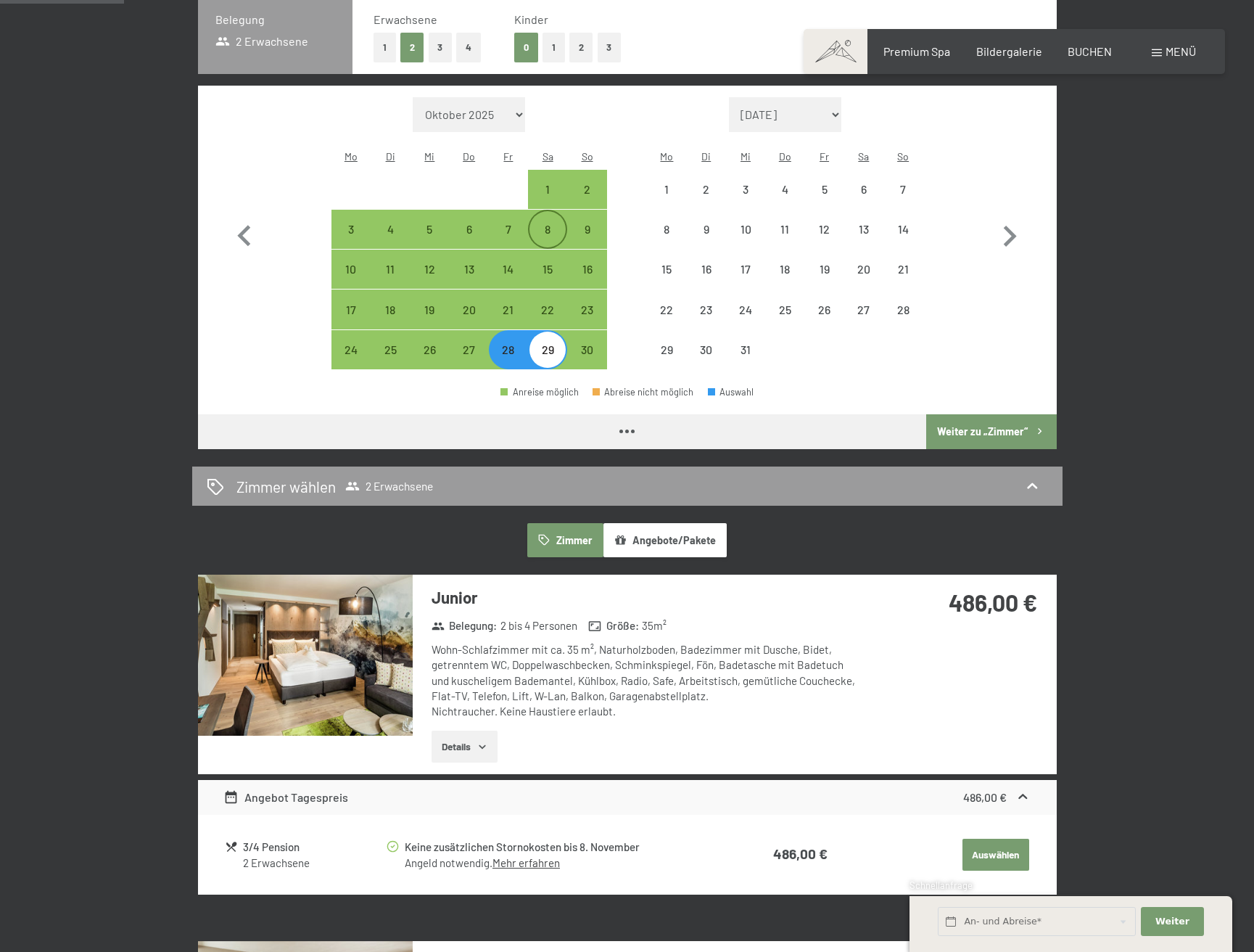
select select "2025-11-01"
select select "2025-12-01"
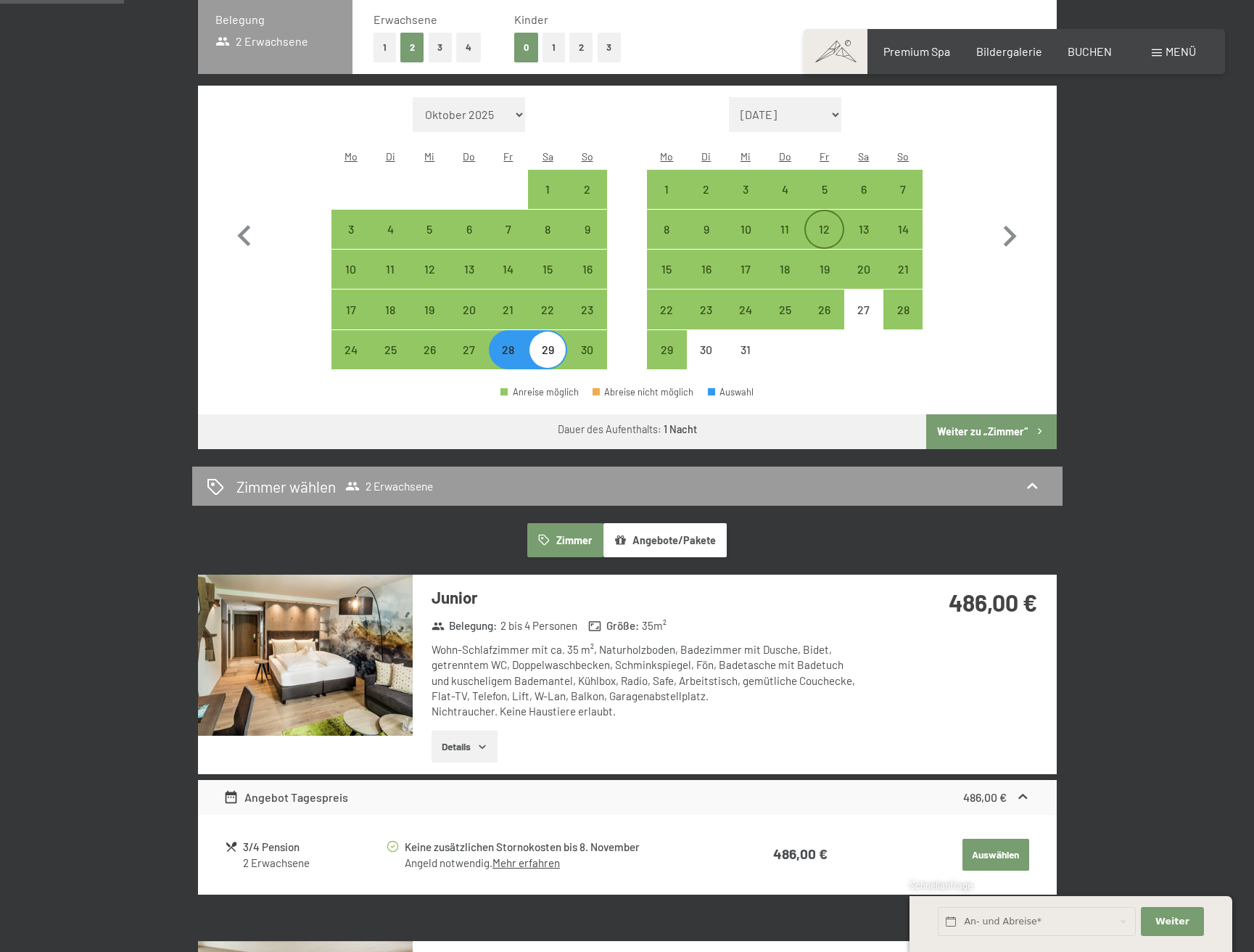
click at [824, 223] on div "12" at bounding box center [824, 241] width 37 height 37
select select "2025-11-01"
select select "2025-12-01"
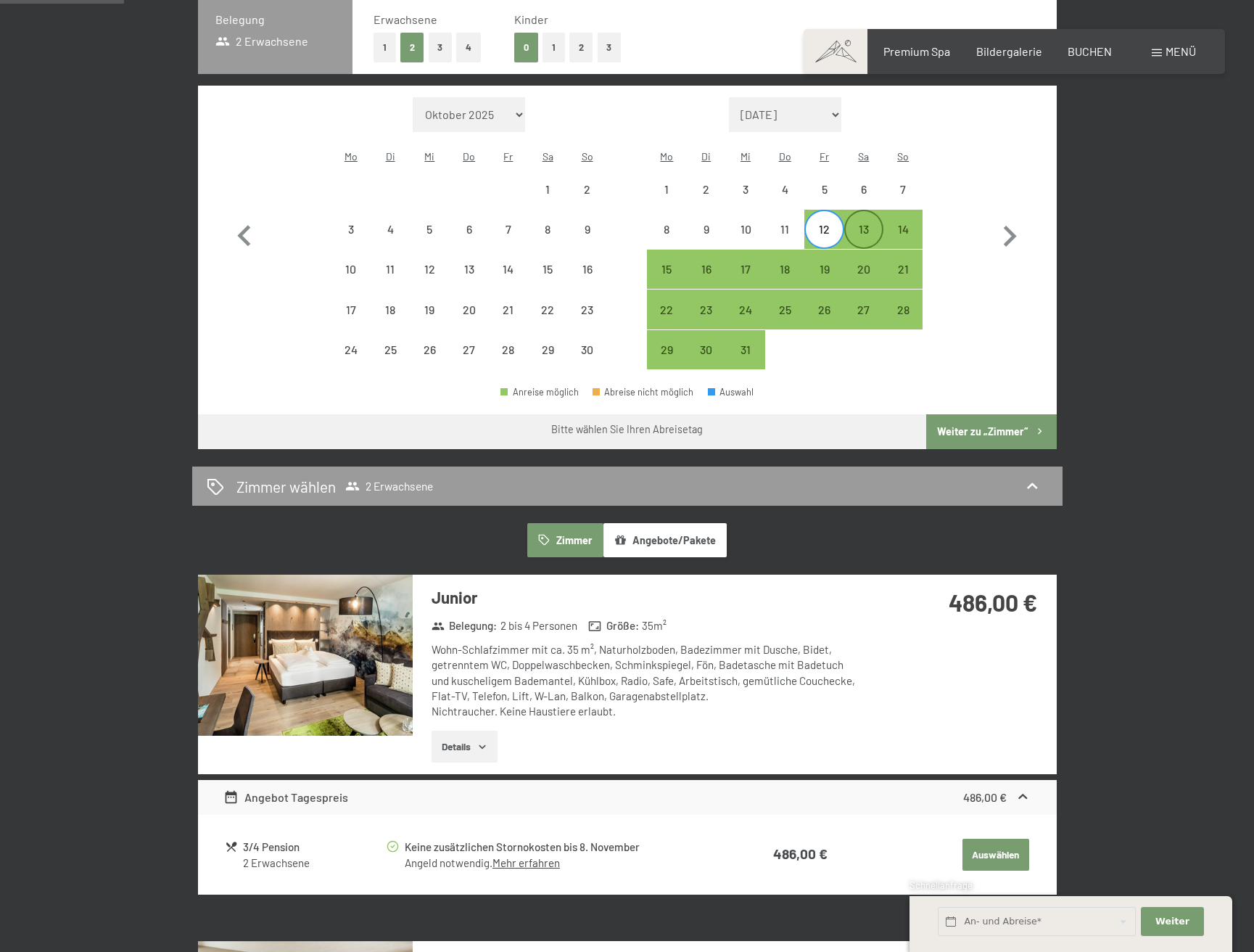
click at [859, 223] on div "13" at bounding box center [864, 241] width 37 height 37
select select "2025-11-01"
select select "2025-12-01"
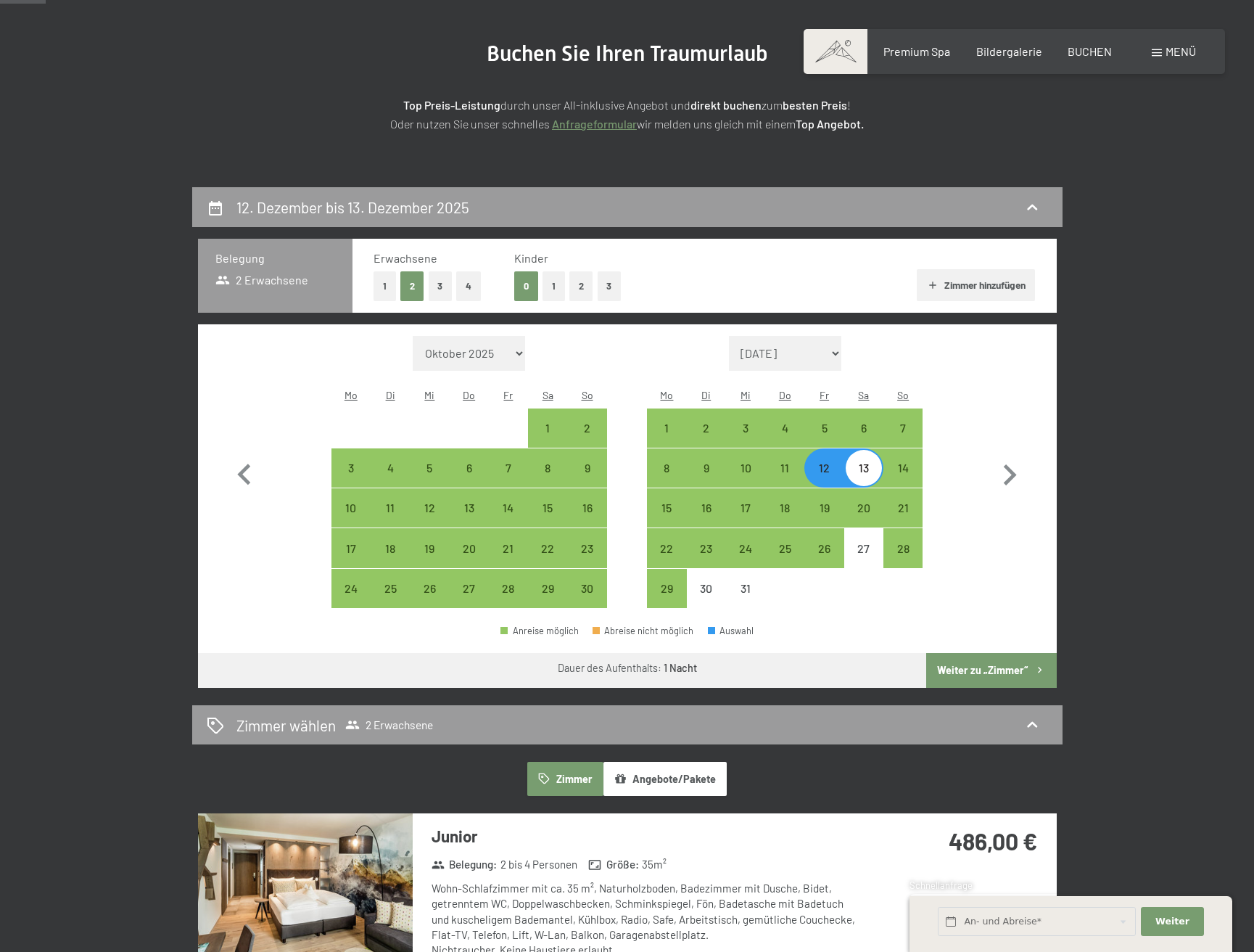
scroll to position [152, 0]
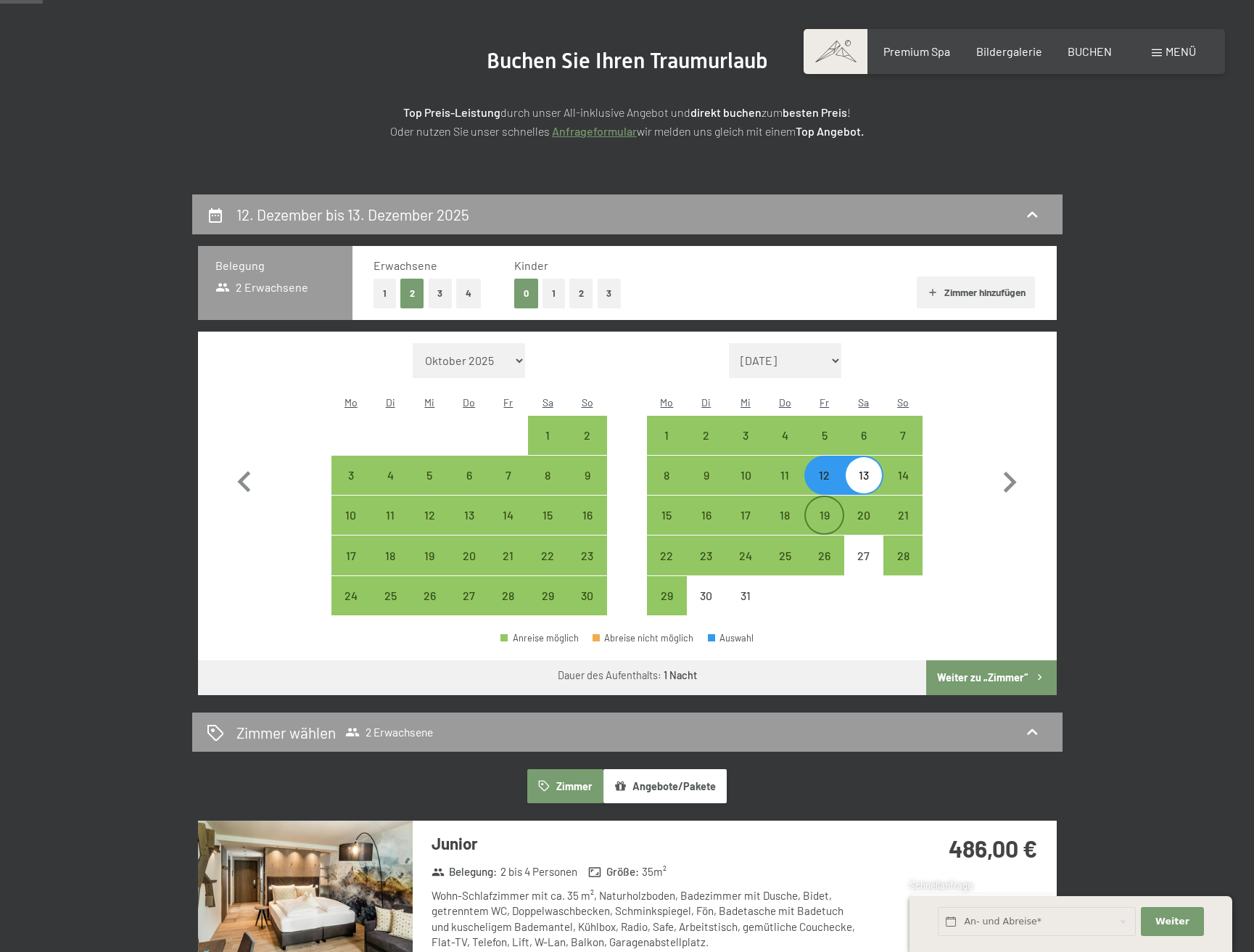
click at [824, 510] on div "19" at bounding box center [824, 528] width 37 height 37
select select "2025-11-01"
select select "2025-12-01"
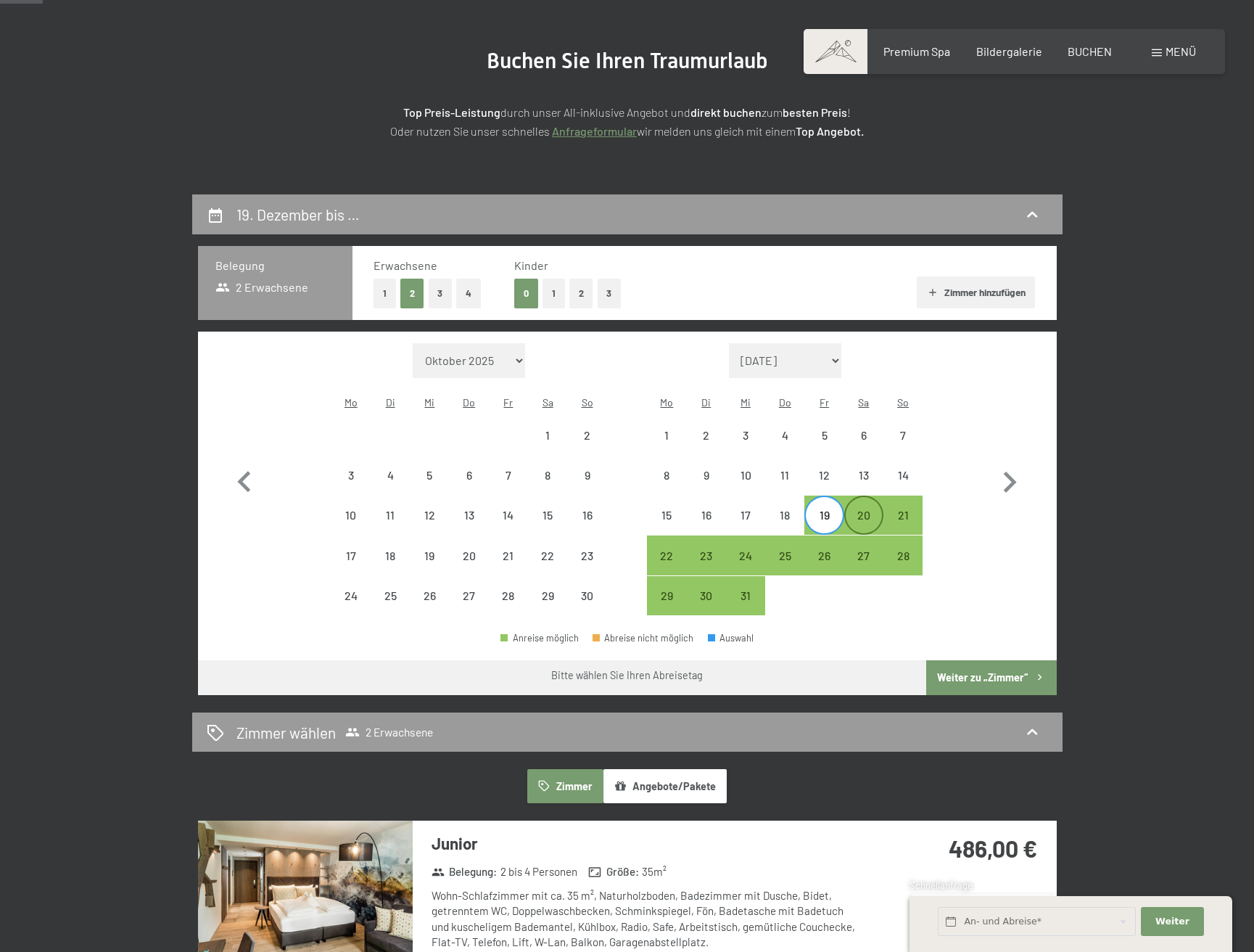
click at [867, 510] on div "20" at bounding box center [864, 528] width 37 height 37
select select "2025-11-01"
select select "2025-12-01"
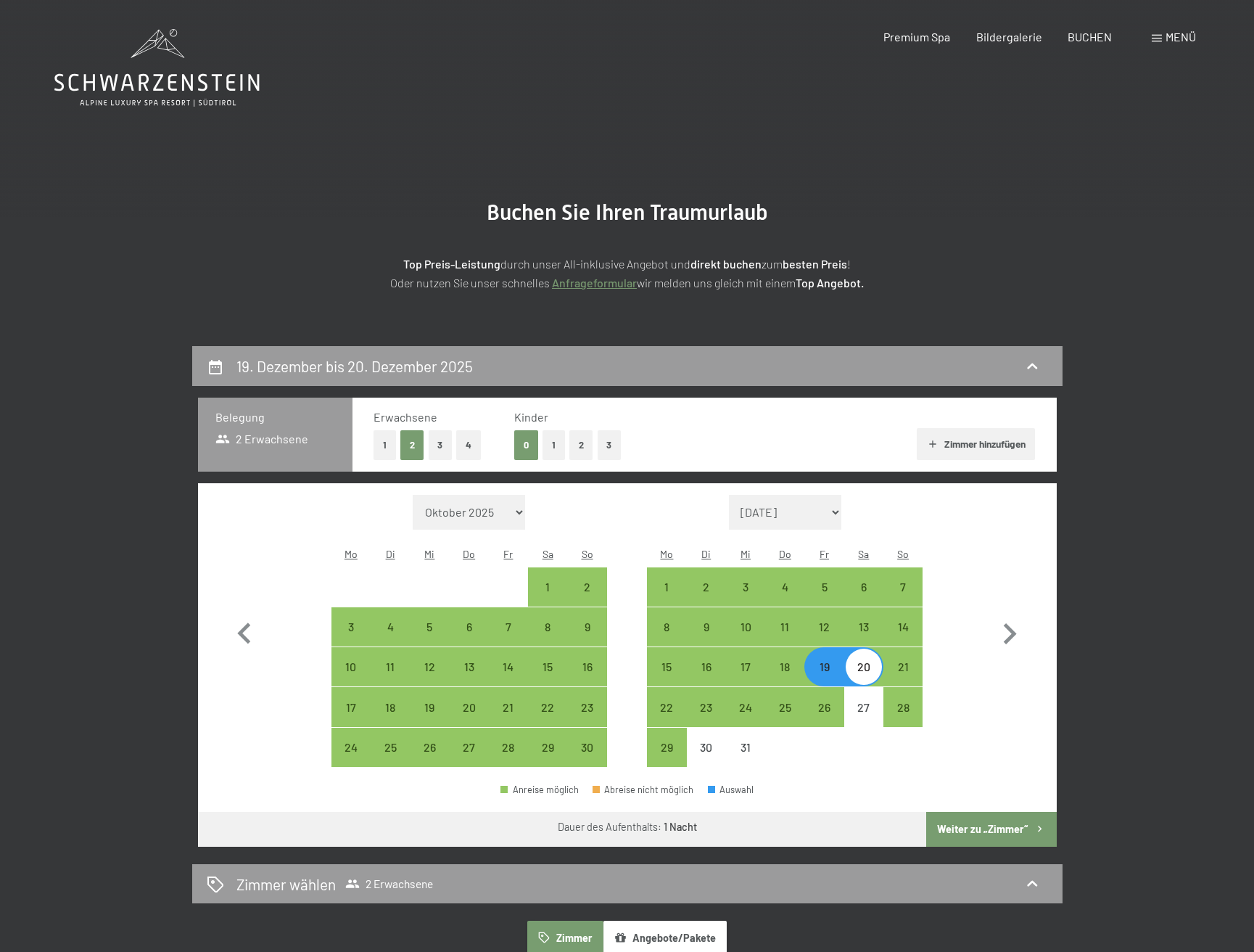
scroll to position [0, 0]
click at [246, 623] on icon "button" at bounding box center [244, 633] width 14 height 21
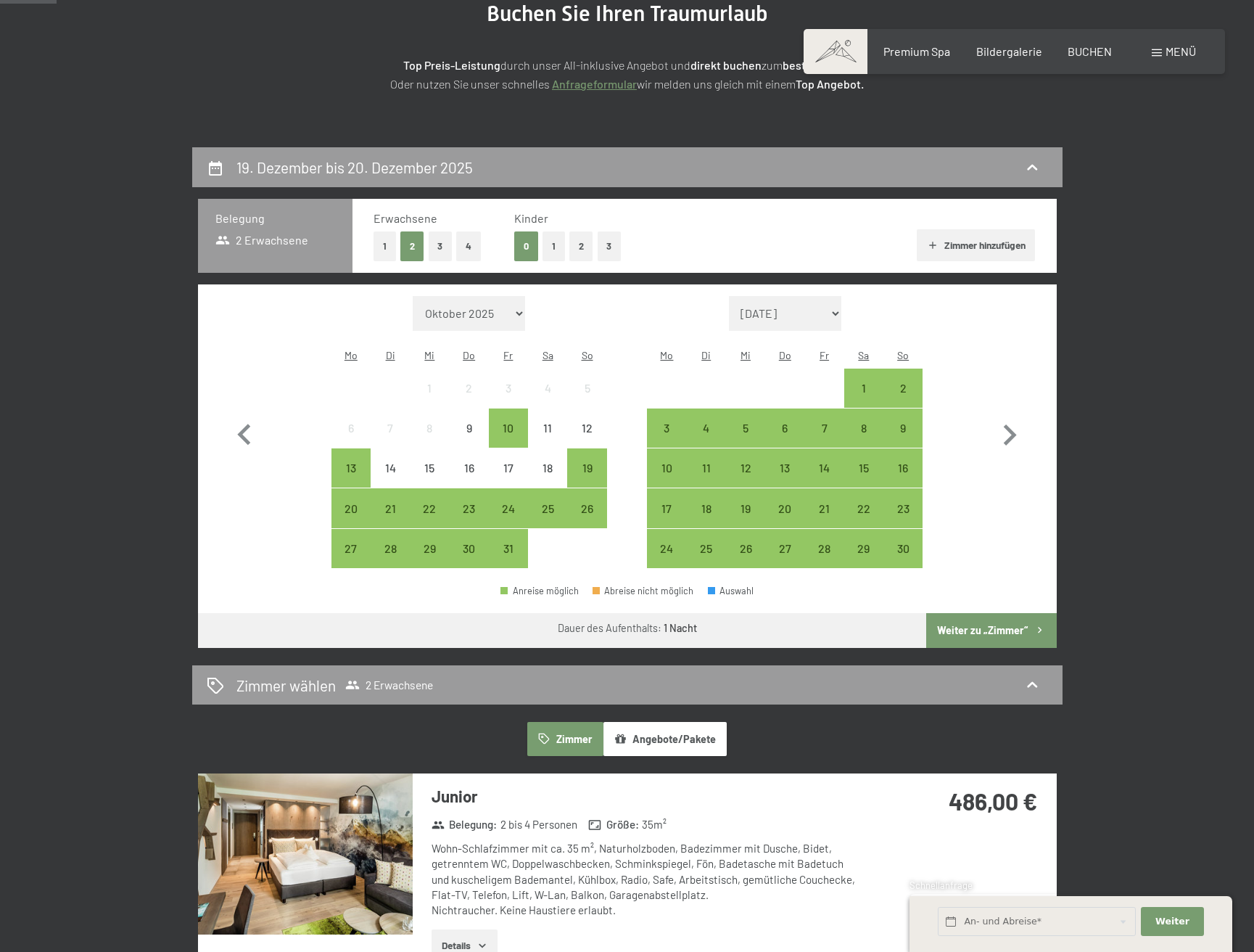
scroll to position [201, 0]
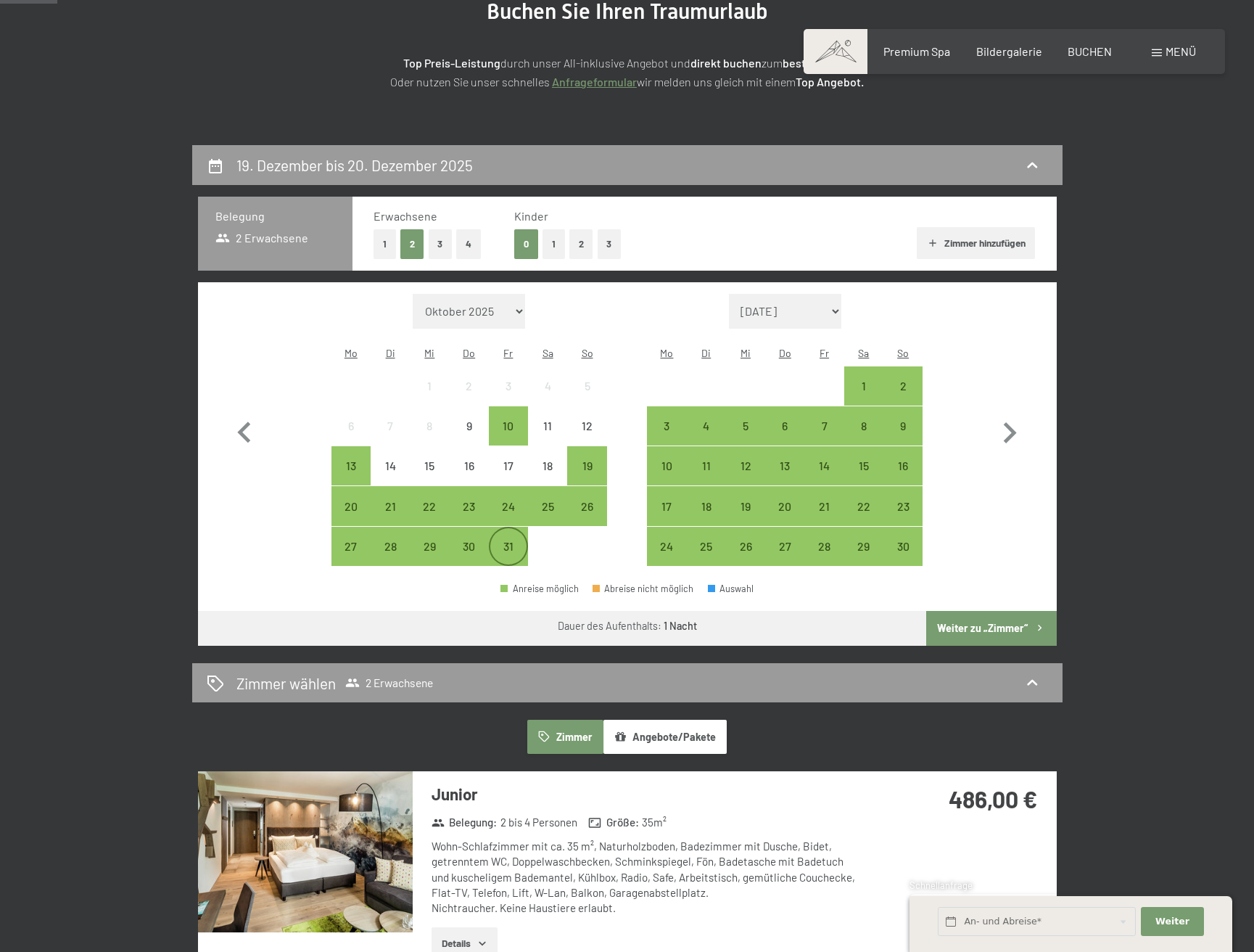
click at [510, 541] on div "31" at bounding box center [509, 559] width 37 height 37
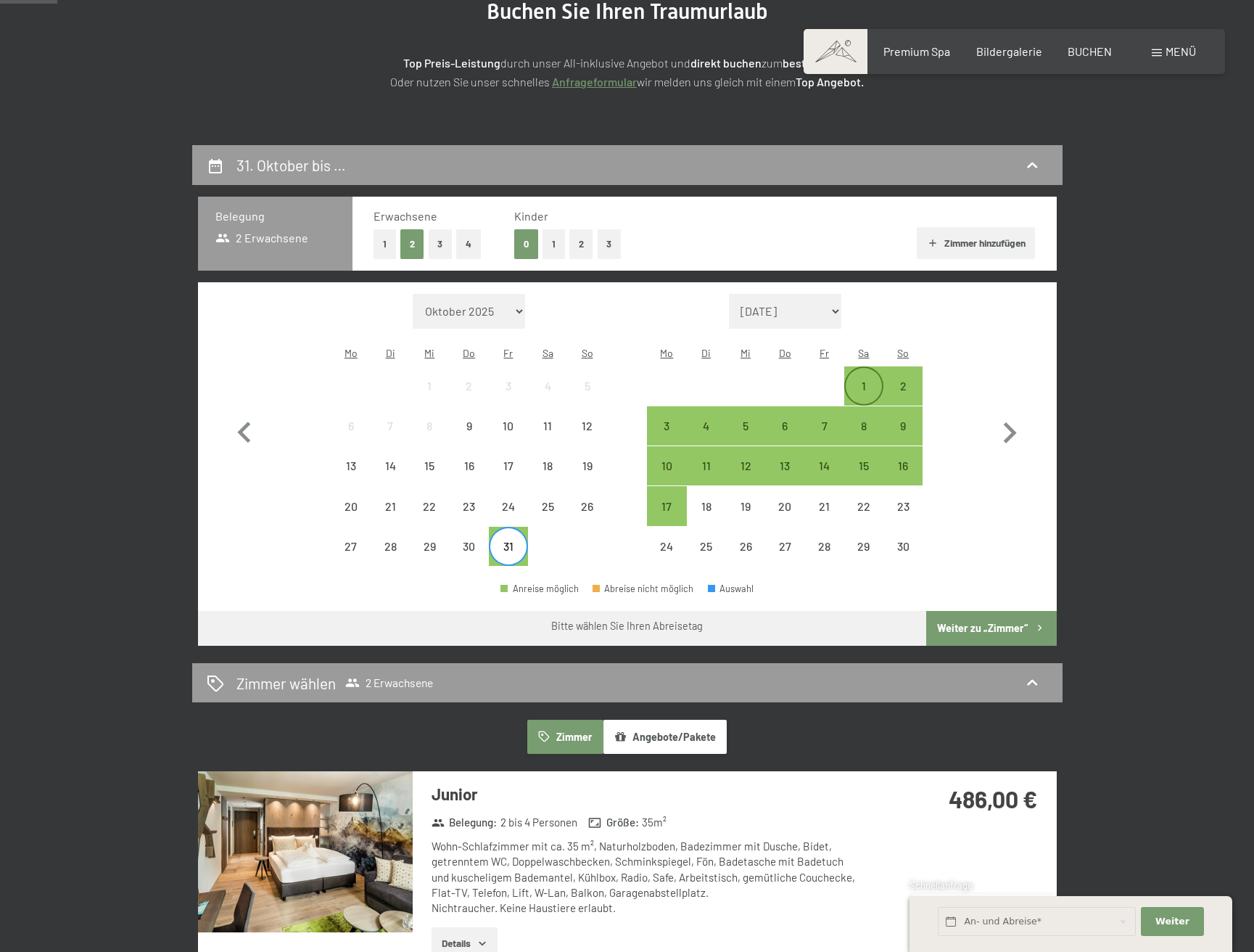
click at [859, 380] on div "1" at bounding box center [864, 399] width 37 height 37
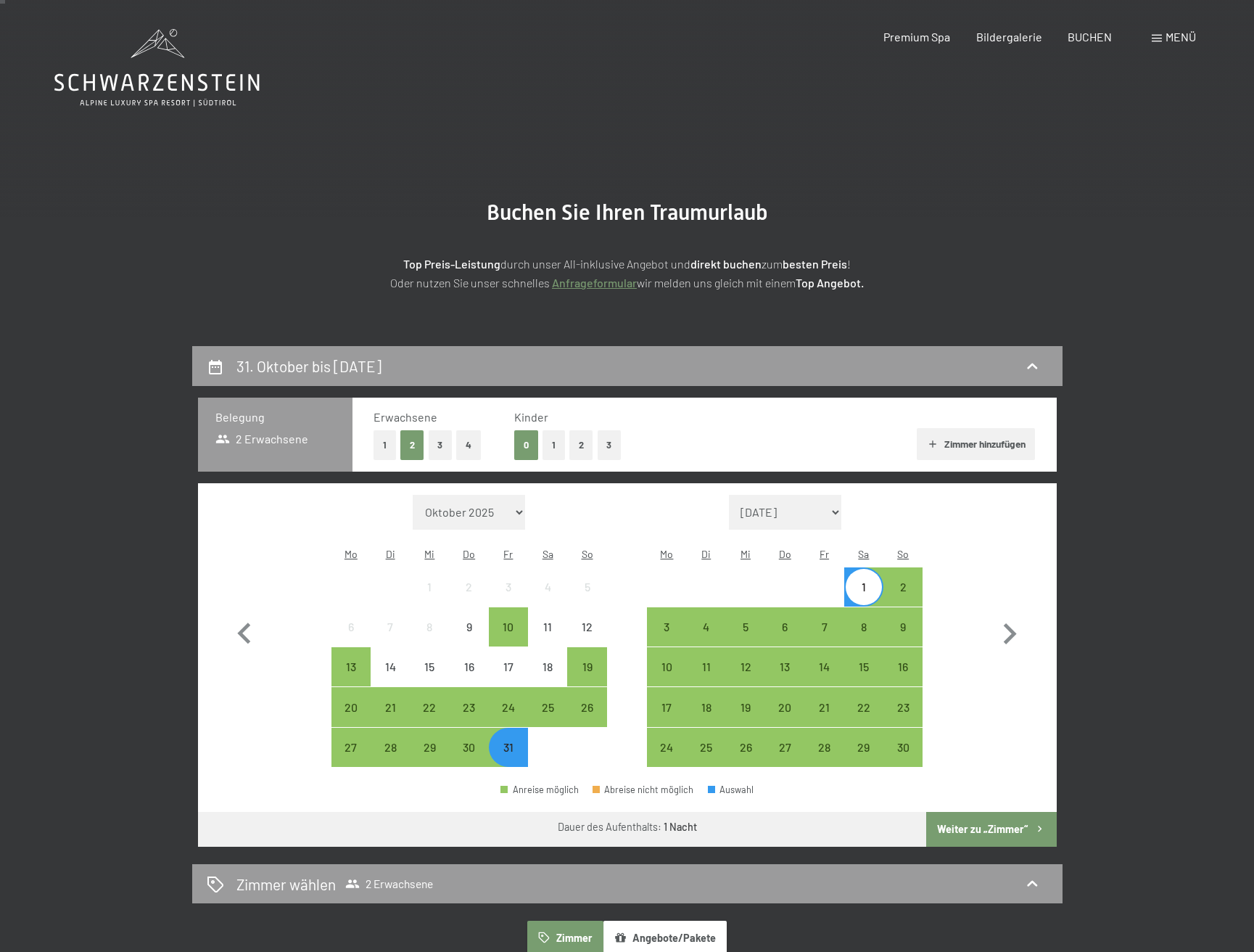
scroll to position [0, 0]
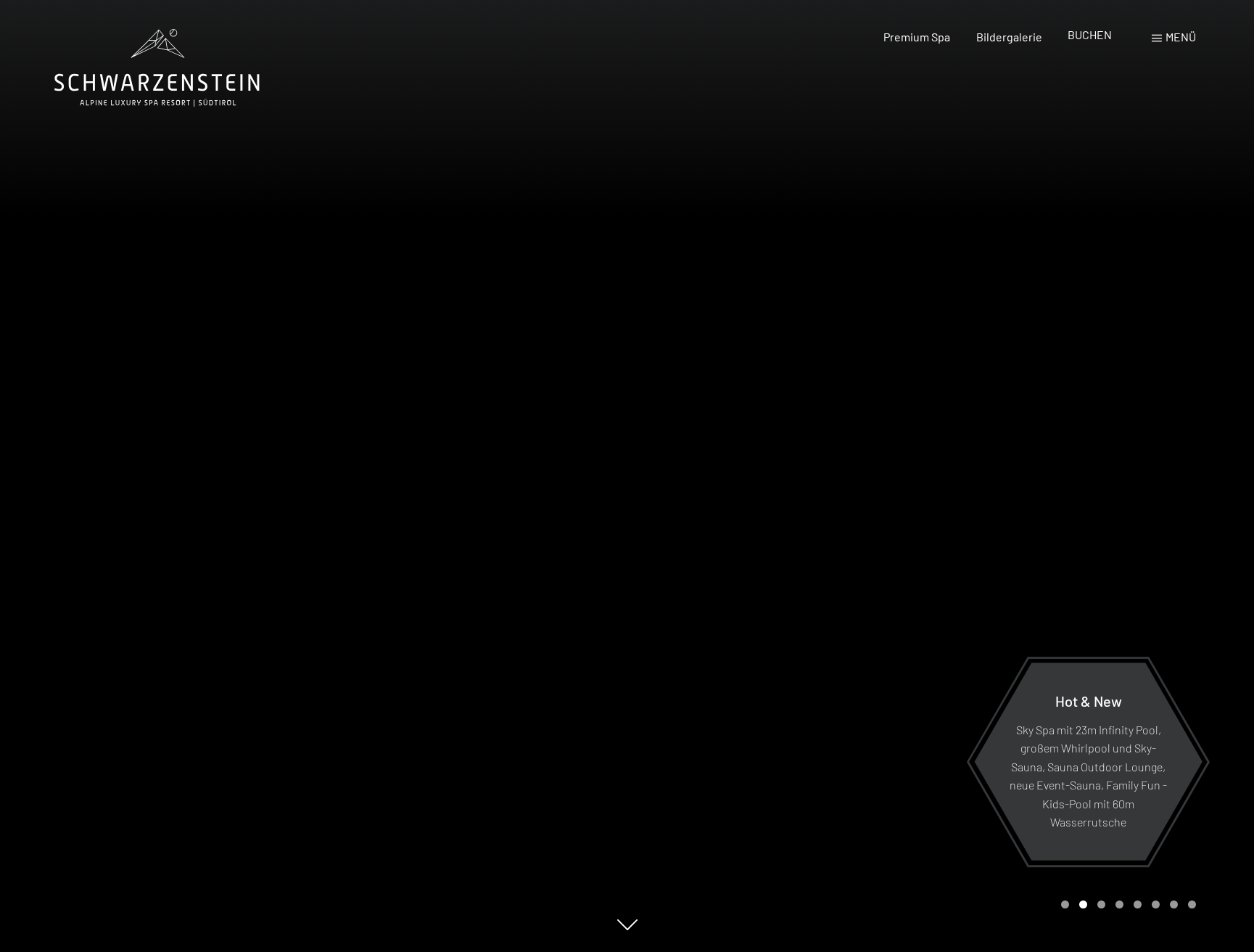
click at [1091, 36] on span "BUCHEN" at bounding box center [1090, 35] width 44 height 14
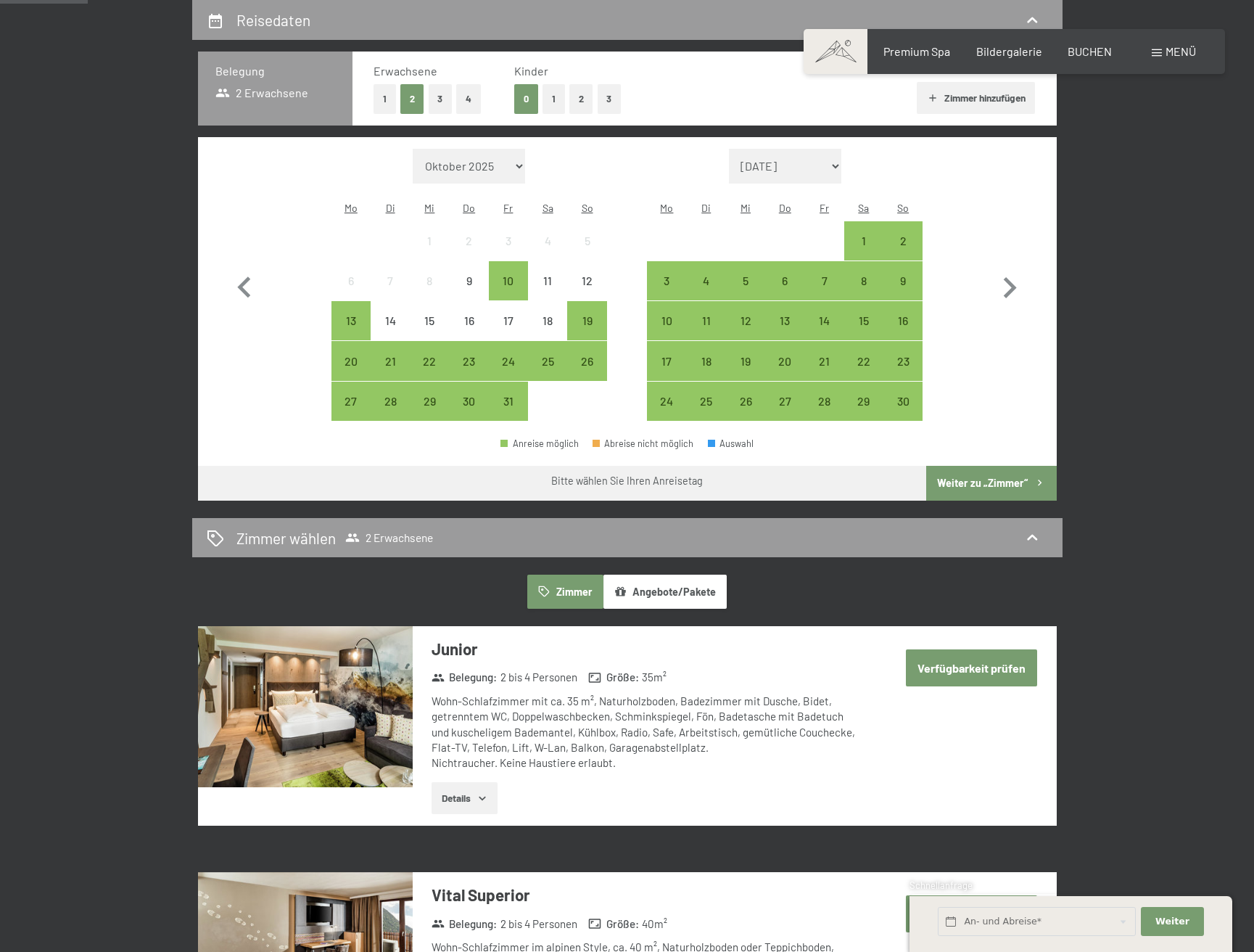
scroll to position [372, 0]
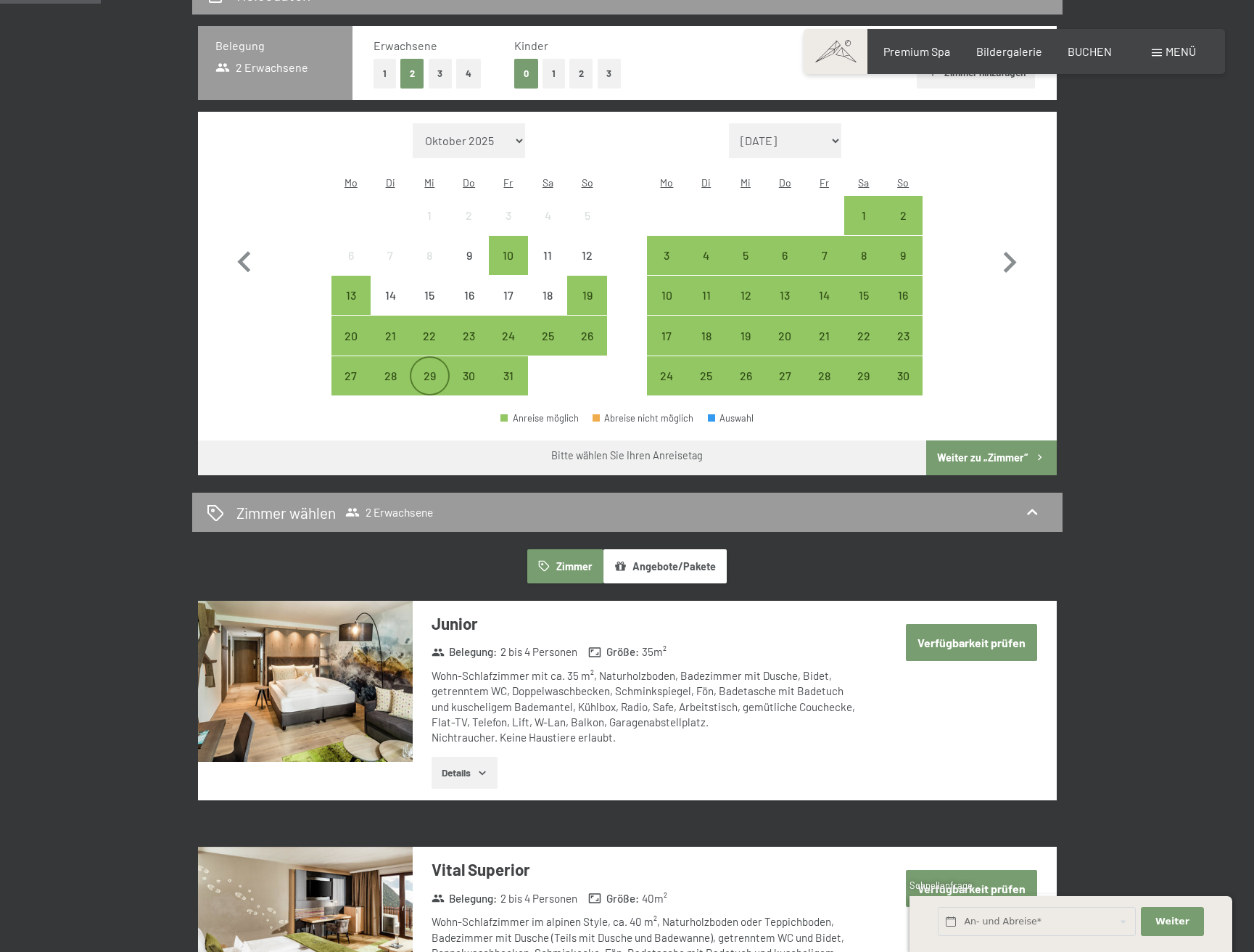
click at [428, 370] on div "29" at bounding box center [430, 388] width 37 height 37
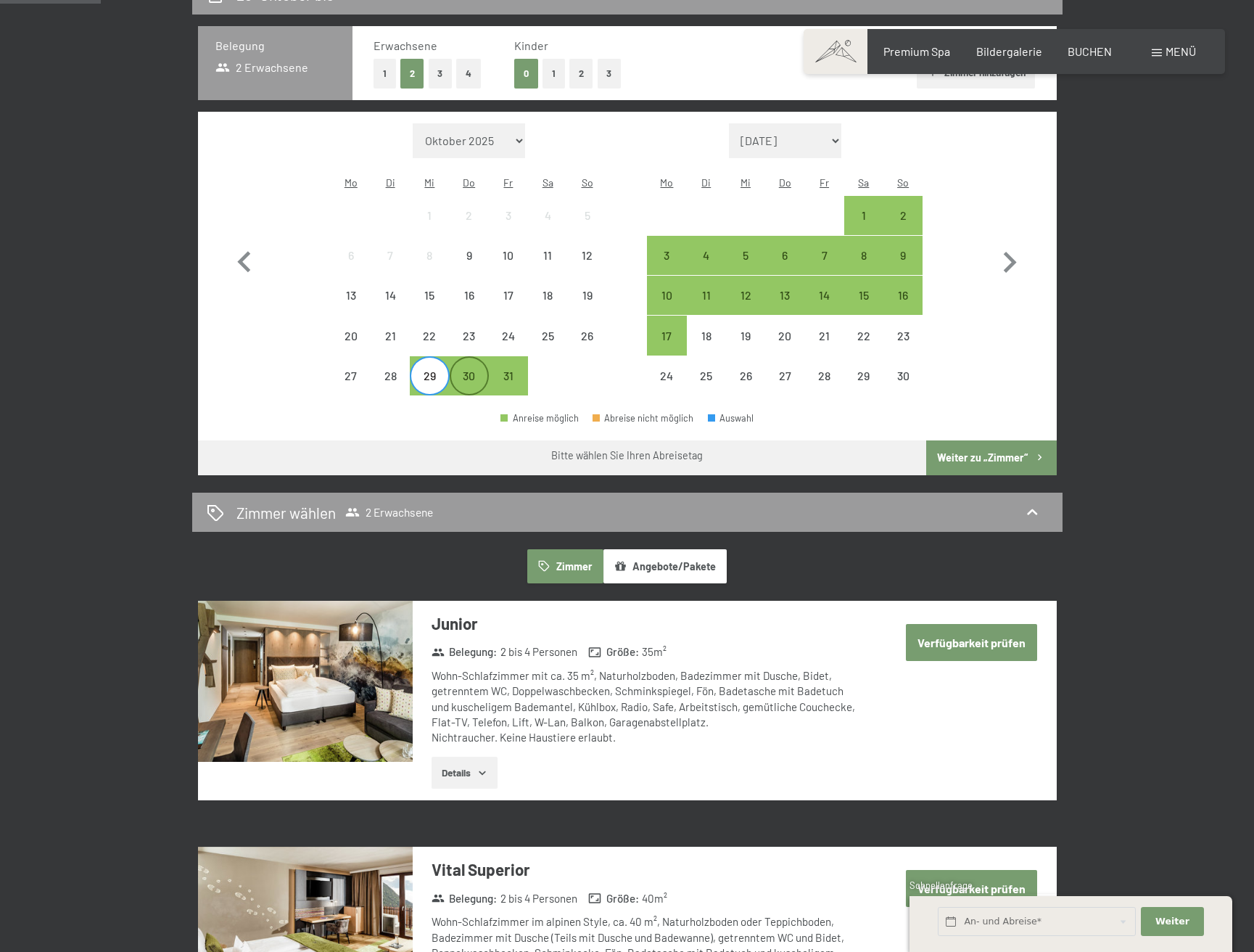
click at [468, 370] on div "30" at bounding box center [469, 388] width 37 height 37
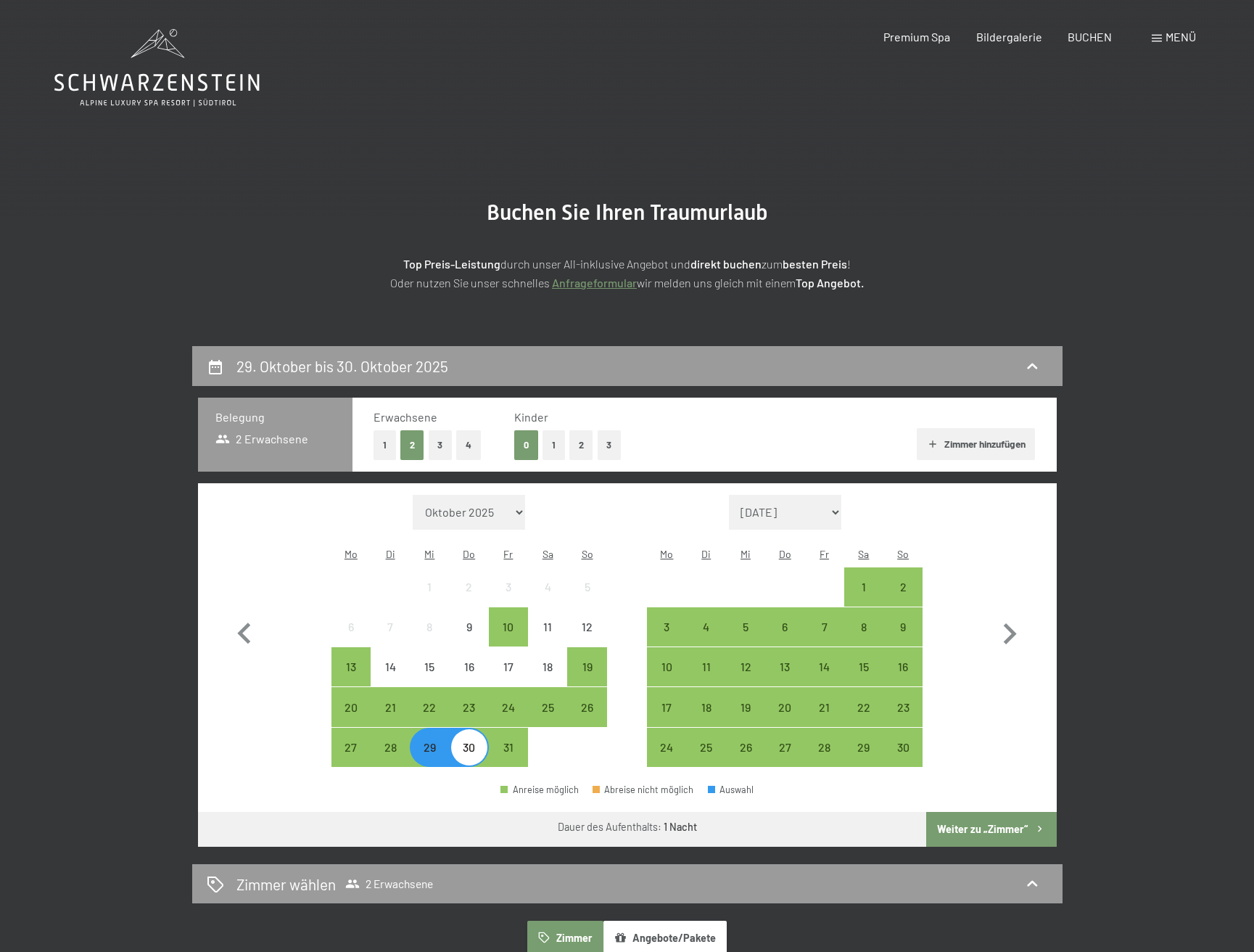
scroll to position [0, 0]
